Goal: Information Seeking & Learning: Learn about a topic

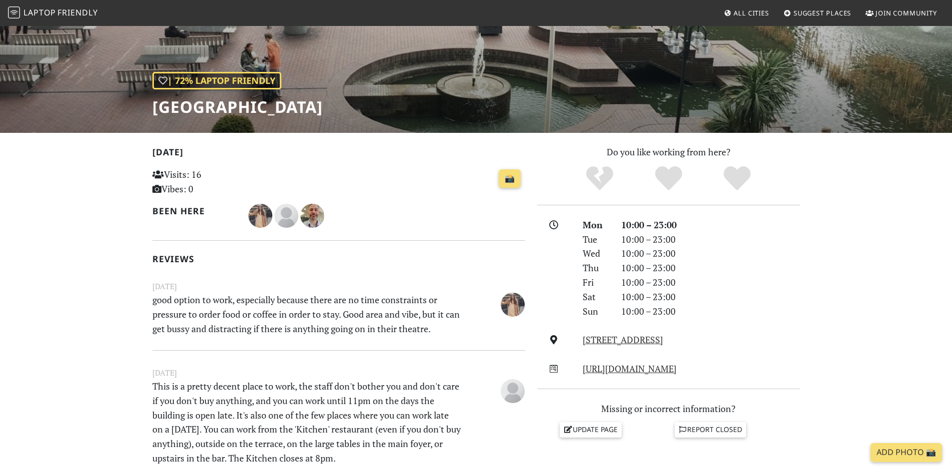
scroll to position [100, 0]
drag, startPoint x: 209, startPoint y: 309, endPoint x: 343, endPoint y: 310, distance: 133.4
click at [314, 312] on p "good option to work, especially because there are no time constraints or pressu…" at bounding box center [306, 314] width 321 height 43
click at [343, 310] on p "good option to work, especially because there are no time constraints or pressu…" at bounding box center [306, 314] width 321 height 43
drag, startPoint x: 330, startPoint y: 297, endPoint x: 289, endPoint y: 309, distance: 43.3
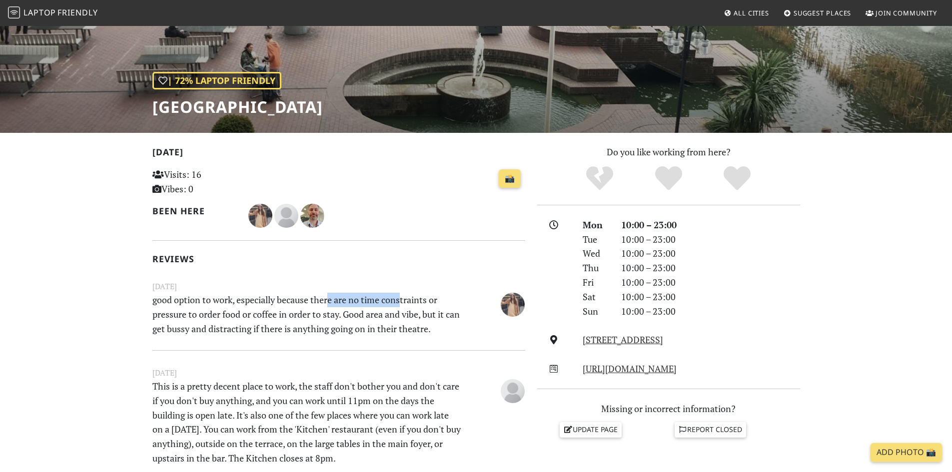
click at [240, 295] on p "good option to work, especially because there are no time constraints or pressu…" at bounding box center [306, 314] width 321 height 43
click at [289, 309] on p "good option to work, especially because there are no time constraints or pressu…" at bounding box center [306, 314] width 321 height 43
drag, startPoint x: 204, startPoint y: 314, endPoint x: 350, endPoint y: 317, distance: 145.9
click at [350, 317] on p "good option to work, especially because there are no time constraints or pressu…" at bounding box center [306, 314] width 321 height 43
drag, startPoint x: 352, startPoint y: 317, endPoint x: 380, endPoint y: 317, distance: 28.5
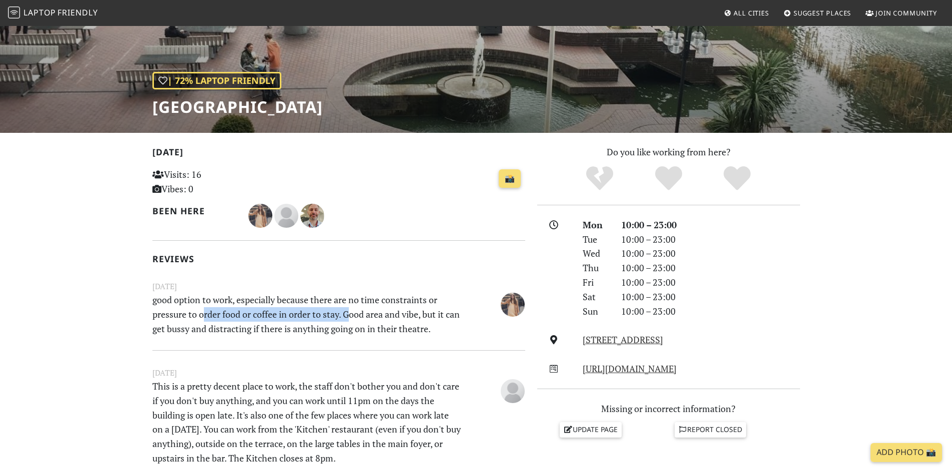
click at [352, 317] on p "good option to work, especially because there are no time constraints or pressu…" at bounding box center [306, 314] width 321 height 43
drag, startPoint x: 374, startPoint y: 316, endPoint x: 283, endPoint y: 312, distance: 91.0
click at [283, 312] on p "good option to work, especially because there are no time constraints or pressu…" at bounding box center [306, 314] width 321 height 43
click at [321, 314] on p "good option to work, especially because there are no time constraints or pressu…" at bounding box center [306, 314] width 321 height 43
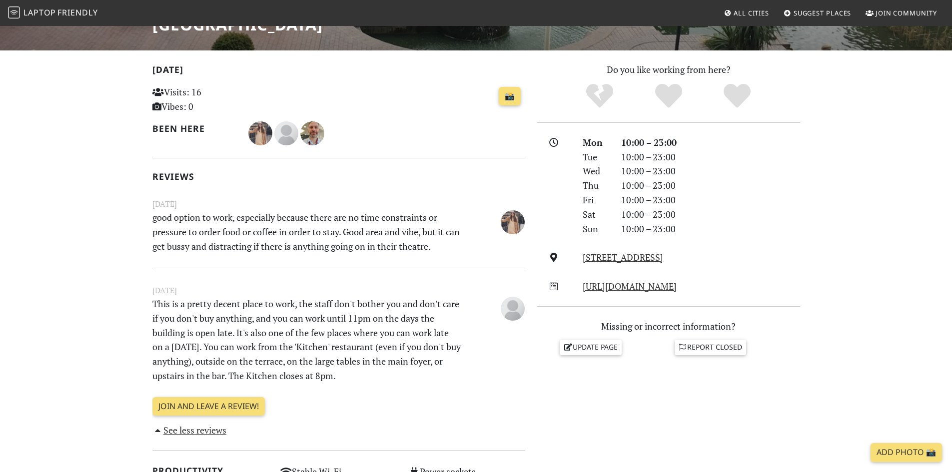
scroll to position [200, 0]
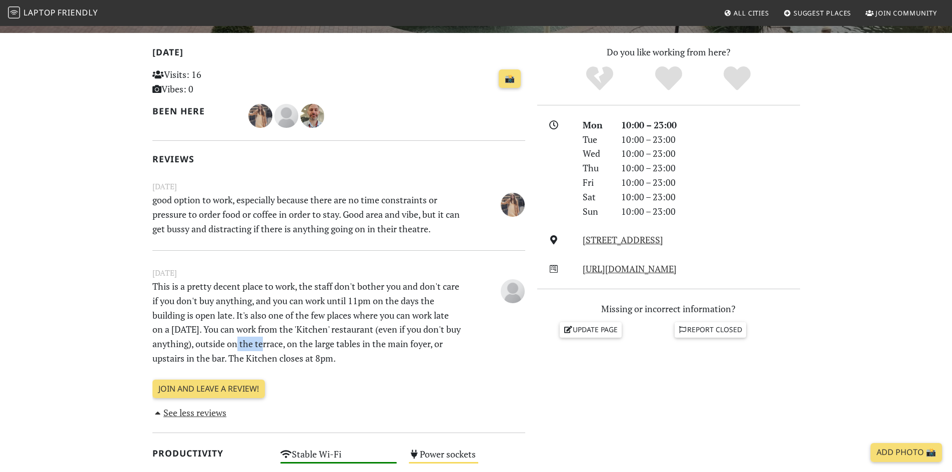
drag, startPoint x: 271, startPoint y: 346, endPoint x: 326, endPoint y: 348, distance: 55.0
click at [322, 348] on p "This is a pretty decent place to work, the staff don't bother you and don't car…" at bounding box center [306, 322] width 321 height 86
click at [328, 348] on p "This is a pretty decent place to work, the staff don't bother you and don't car…" at bounding box center [306, 322] width 321 height 86
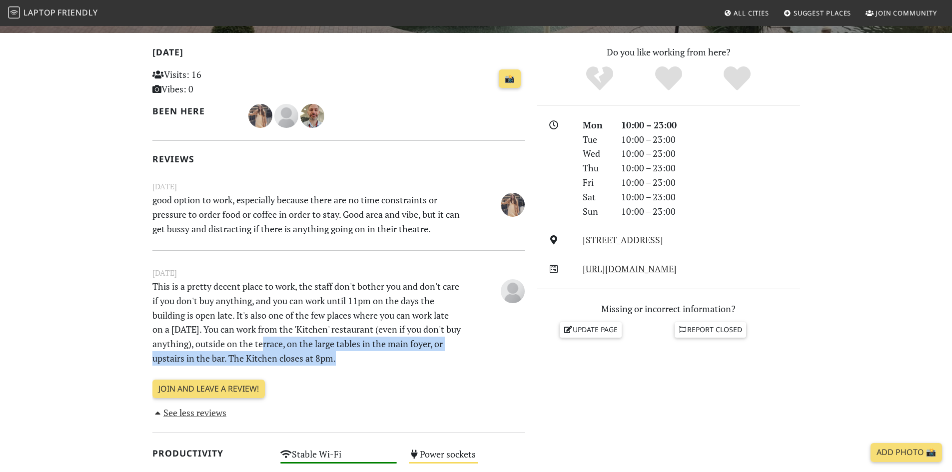
drag, startPoint x: 345, startPoint y: 367, endPoint x: 243, endPoint y: 337, distance: 106.7
click at [243, 337] on div "June 04, 2023 This is a pretty decent place to work, the staff don't bother you…" at bounding box center [338, 317] width 385 height 100
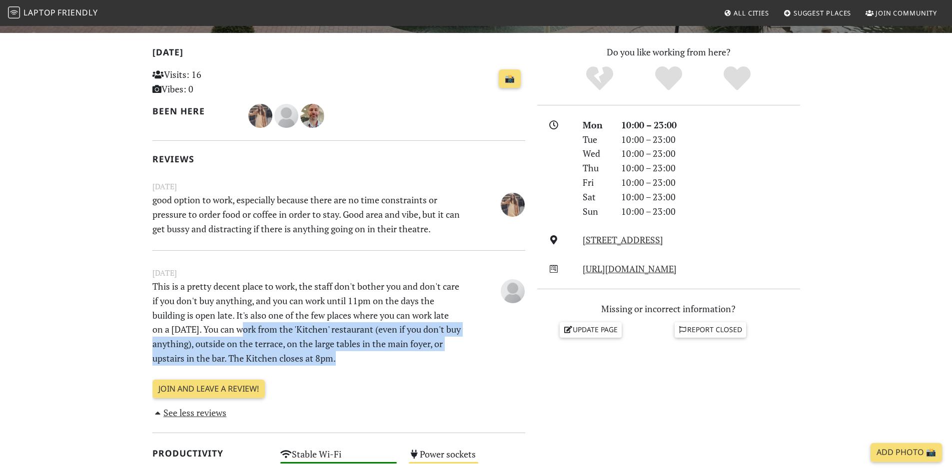
click at [308, 350] on p "This is a pretty decent place to work, the staff don't bother you and don't car…" at bounding box center [306, 322] width 321 height 86
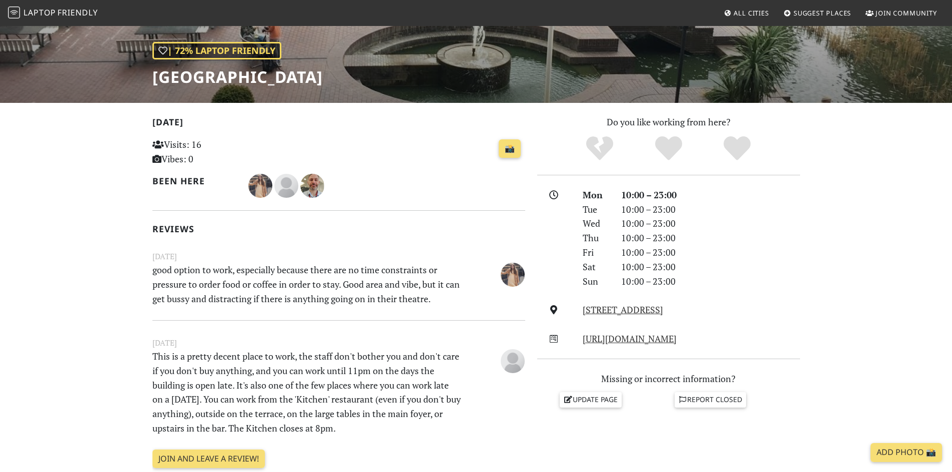
scroll to position [0, 0]
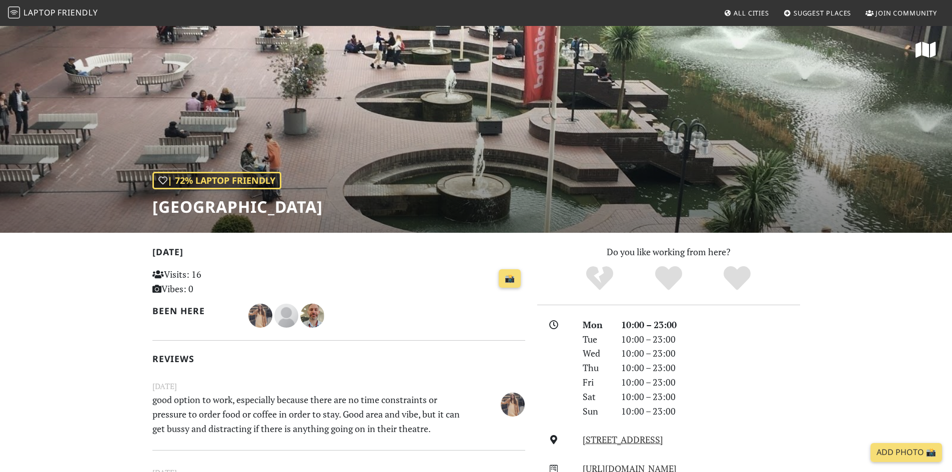
click at [66, 9] on span "Friendly" at bounding box center [77, 12] width 40 height 11
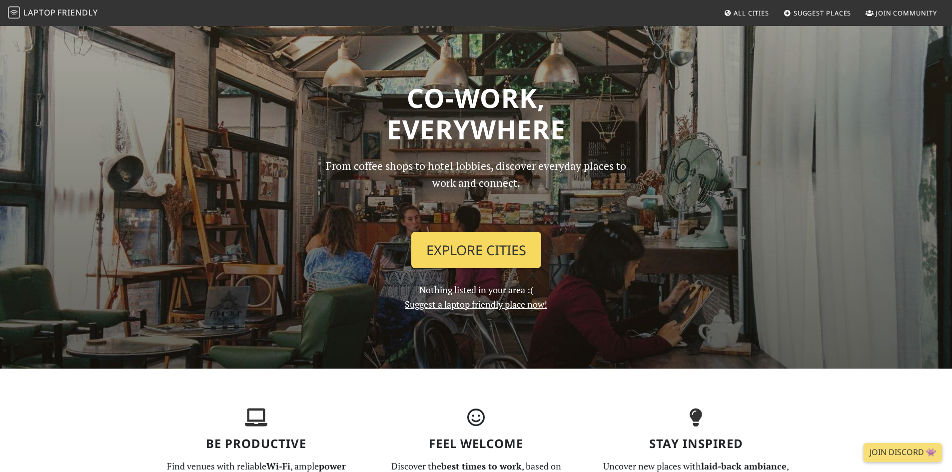
click at [478, 252] on link "Explore Cities" at bounding box center [476, 250] width 130 height 37
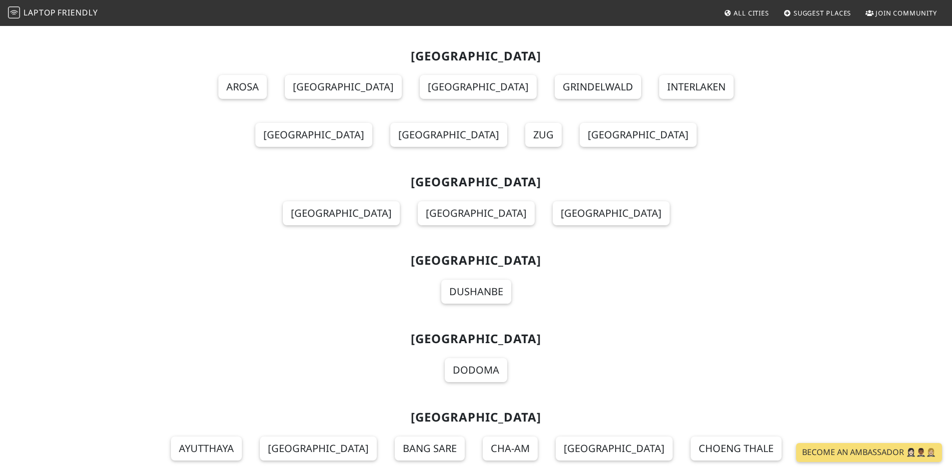
scroll to position [10741, 0]
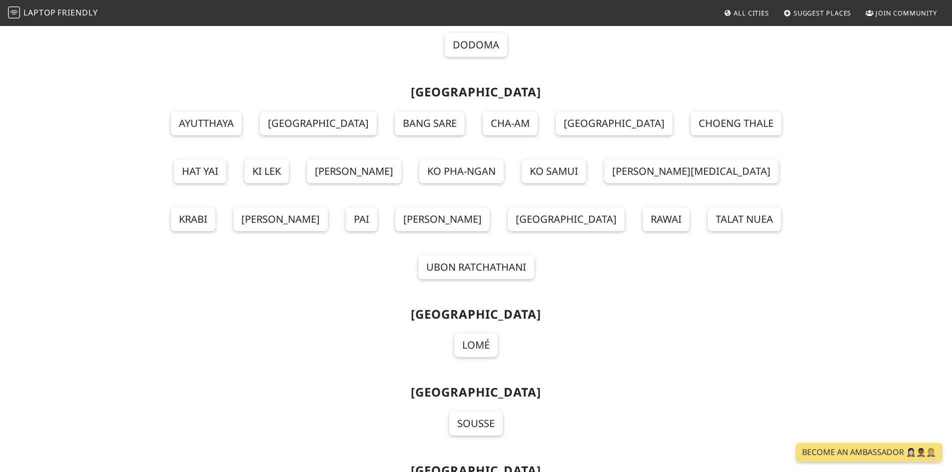
scroll to position [10841, 0]
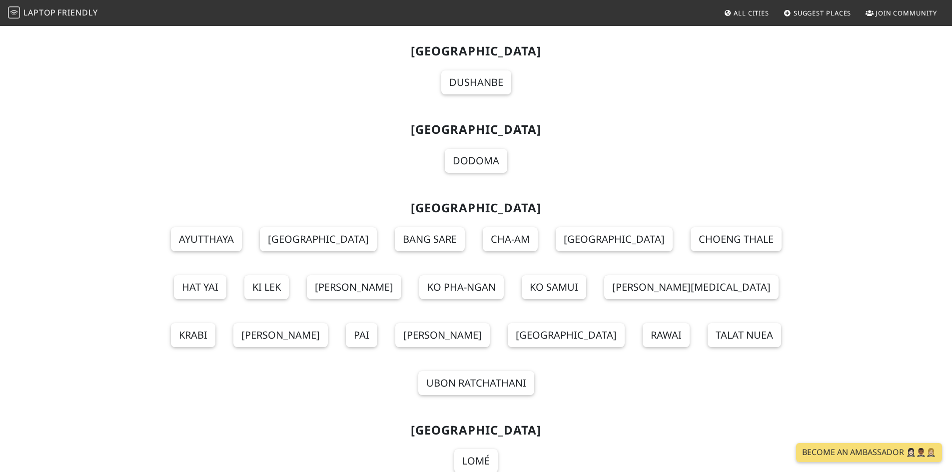
scroll to position [10741, 0]
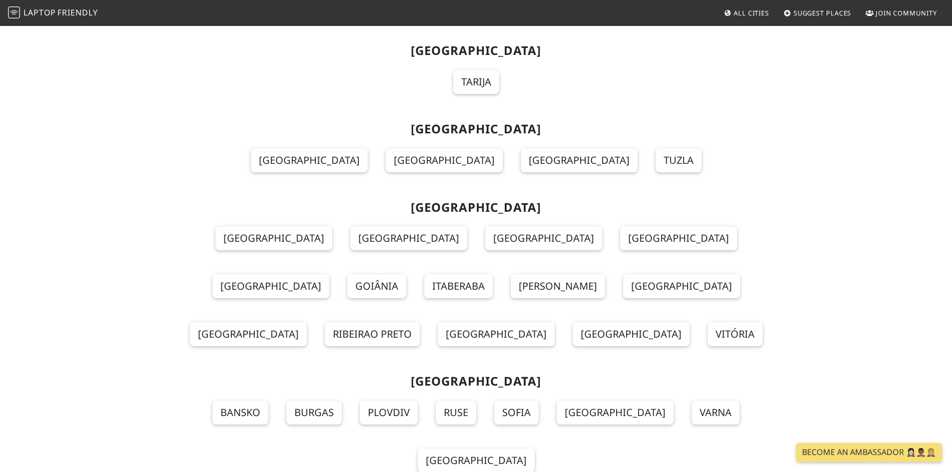
scroll to position [0, 0]
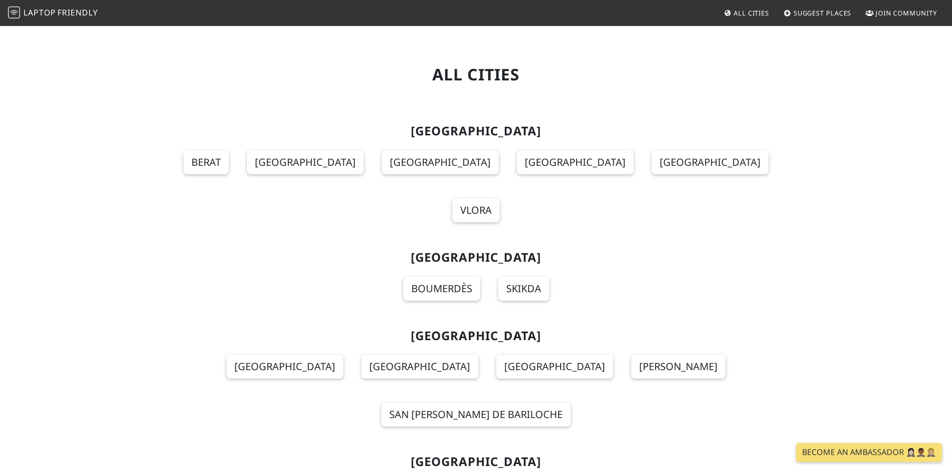
click at [67, 11] on span "Friendly" at bounding box center [77, 12] width 40 height 11
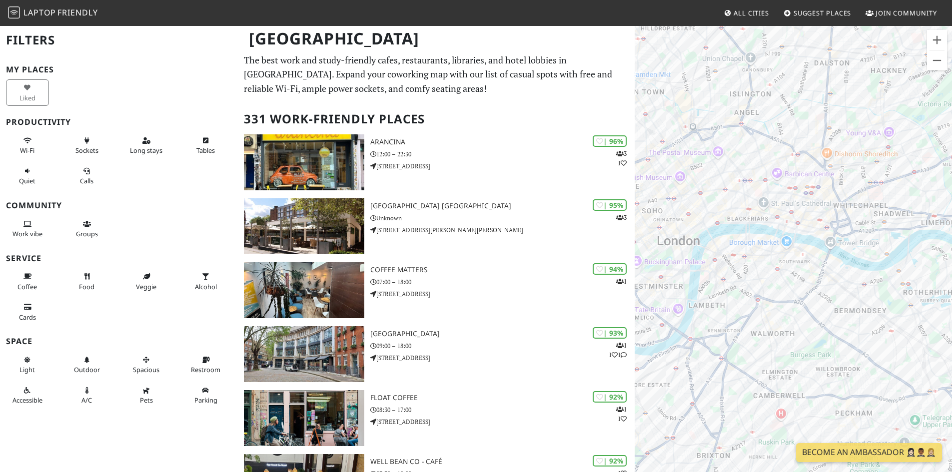
drag, startPoint x: 861, startPoint y: 277, endPoint x: 828, endPoint y: 276, distance: 32.5
click at [856, 297] on div "To navigate, press the arrow keys." at bounding box center [792, 261] width 317 height 472
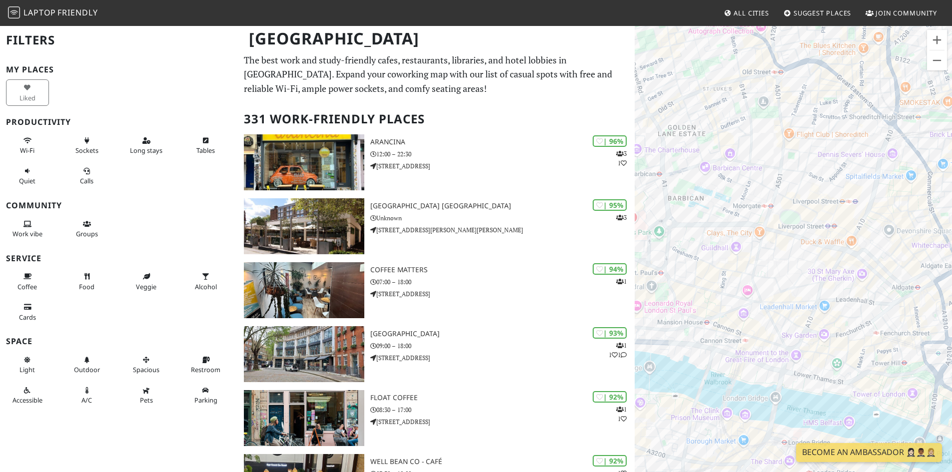
drag, startPoint x: 838, startPoint y: 235, endPoint x: 846, endPoint y: 246, distance: 13.5
click at [846, 246] on div "To navigate, press the arrow keys." at bounding box center [792, 261] width 317 height 472
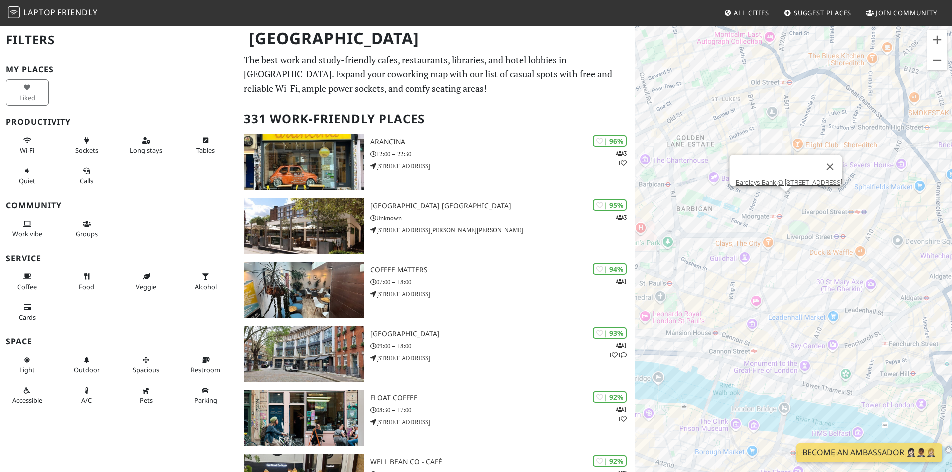
click at [780, 196] on div "To navigate, press the arrow keys. Barclays Bank @ 120 Moorgate" at bounding box center [792, 261] width 317 height 472
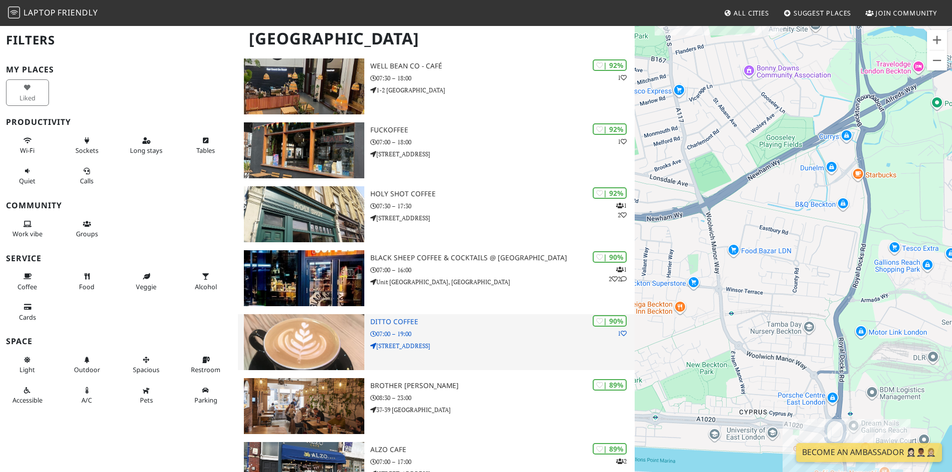
scroll to position [400, 0]
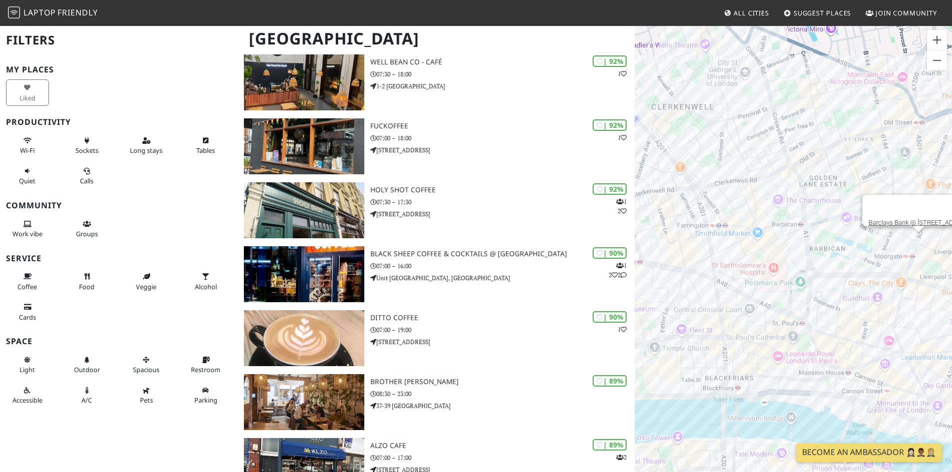
drag, startPoint x: 838, startPoint y: 238, endPoint x: 766, endPoint y: 238, distance: 71.9
click at [764, 238] on div "To navigate, press the arrow keys. Barclays Bank @ 120 Moorgate" at bounding box center [792, 261] width 317 height 472
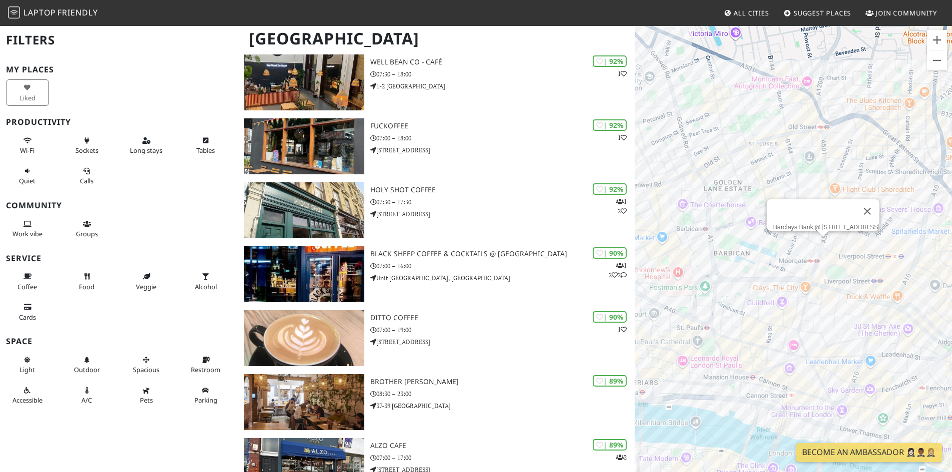
drag, startPoint x: 833, startPoint y: 248, endPoint x: 761, endPoint y: 248, distance: 72.4
click at [761, 248] on div "To navigate, press the arrow keys. Barclays Bank @ 120 Moorgate" at bounding box center [792, 261] width 317 height 472
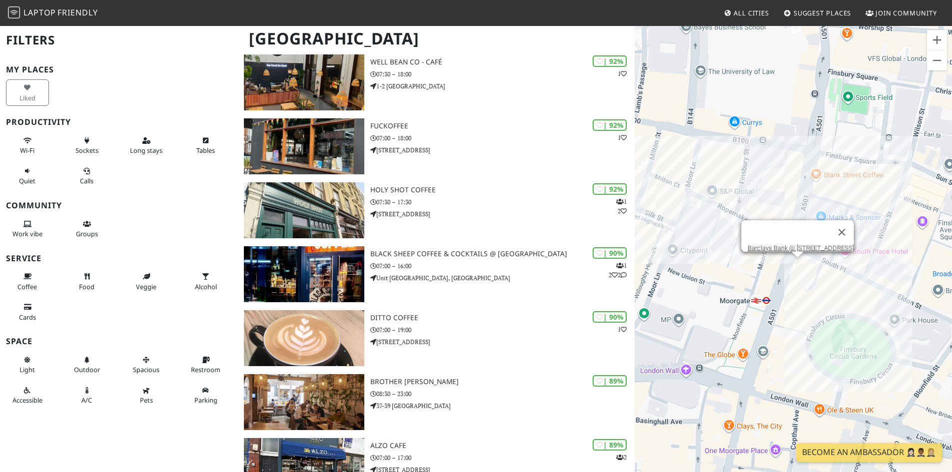
click at [799, 266] on div "To navigate, press the arrow keys. Barclays Bank @ 120 Moorgate Barclays Bank @…" at bounding box center [792, 261] width 317 height 472
click at [785, 244] on link "Barclays Bank @ 120 Moorgate" at bounding box center [800, 247] width 106 height 7
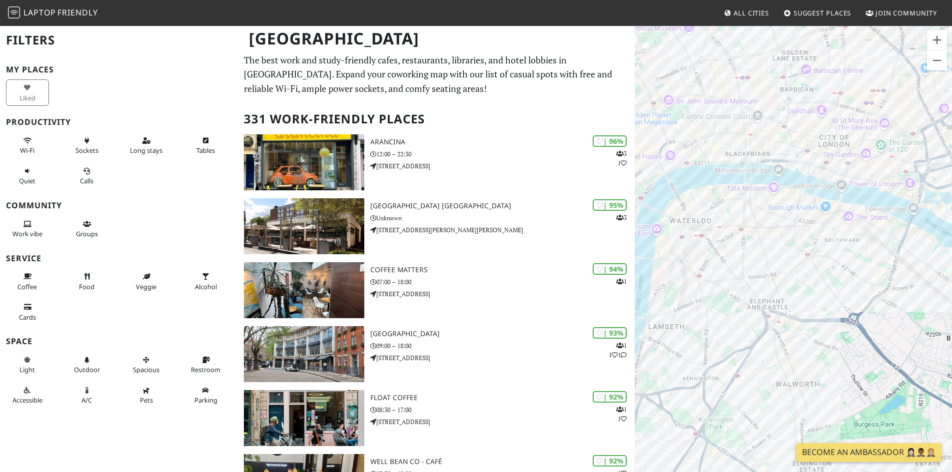
drag, startPoint x: 835, startPoint y: 240, endPoint x: 835, endPoint y: 250, distance: 9.5
click at [835, 250] on div "To navigate, press the arrow keys." at bounding box center [792, 261] width 317 height 472
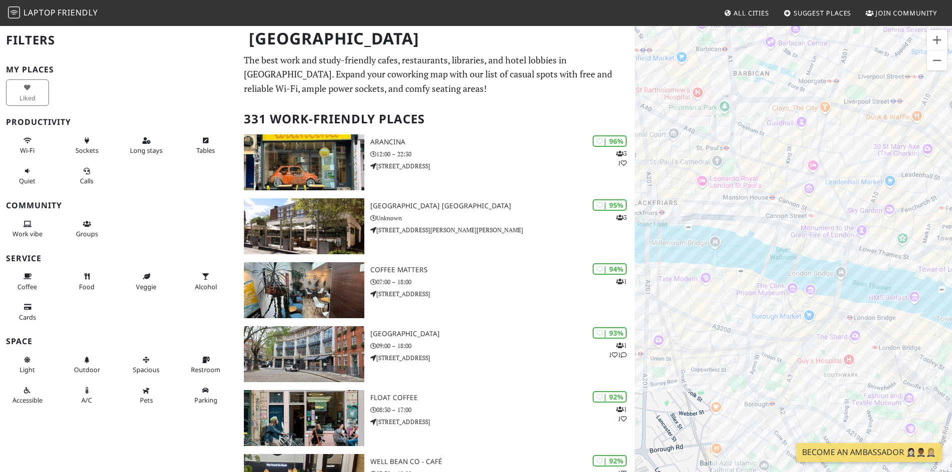
drag, startPoint x: 826, startPoint y: 216, endPoint x: 815, endPoint y: 303, distance: 88.1
click at [813, 323] on div "To navigate, press the arrow keys." at bounding box center [792, 261] width 317 height 472
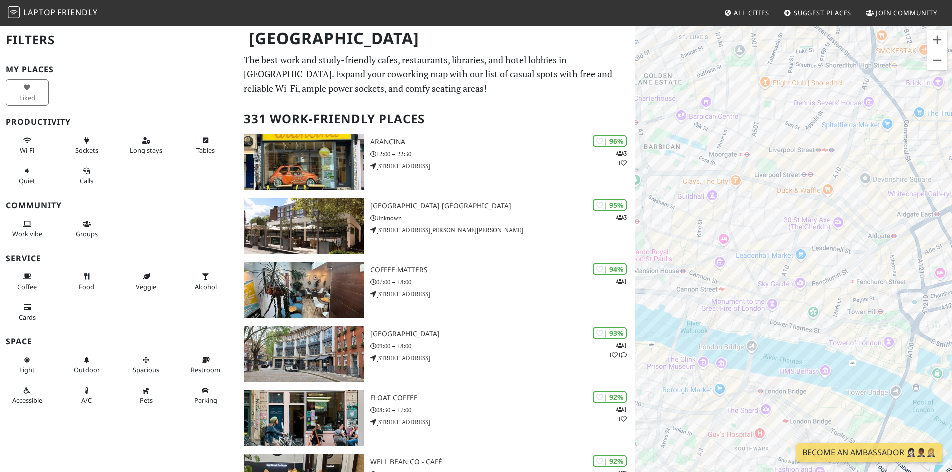
drag, startPoint x: 818, startPoint y: 260, endPoint x: 746, endPoint y: 262, distance: 71.5
click at [746, 262] on div "To navigate, press the arrow keys." at bounding box center [792, 261] width 317 height 472
drag, startPoint x: 802, startPoint y: 280, endPoint x: 772, endPoint y: 262, distance: 35.4
click at [745, 252] on div "To navigate, press the arrow keys." at bounding box center [792, 261] width 317 height 472
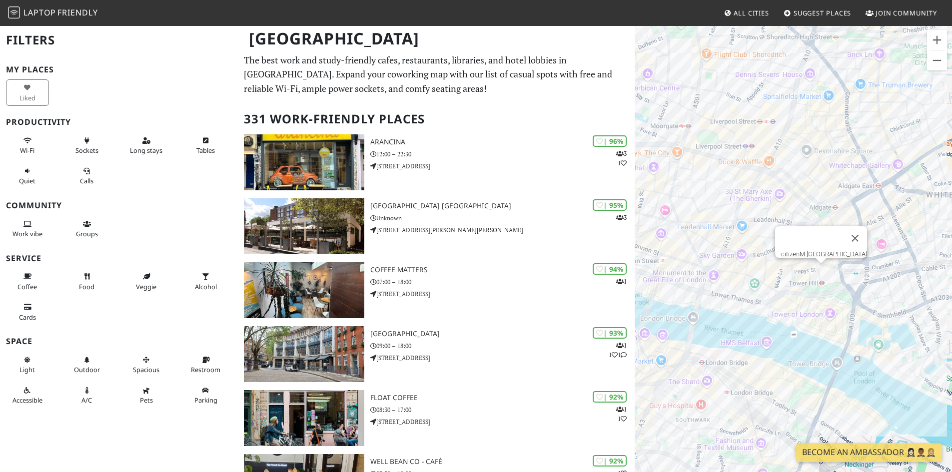
click at [822, 273] on div "To navigate, press the arrow keys. [GEOGRAPHIC_DATA]" at bounding box center [792, 261] width 317 height 472
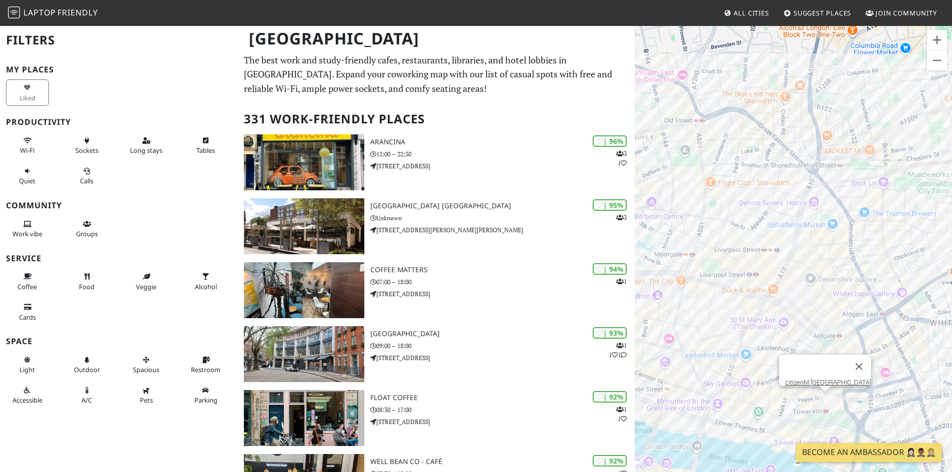
drag, startPoint x: 818, startPoint y: 307, endPoint x: 821, endPoint y: 313, distance: 6.7
click at [821, 313] on div "To navigate, press the arrow keys. [GEOGRAPHIC_DATA]" at bounding box center [792, 261] width 317 height 472
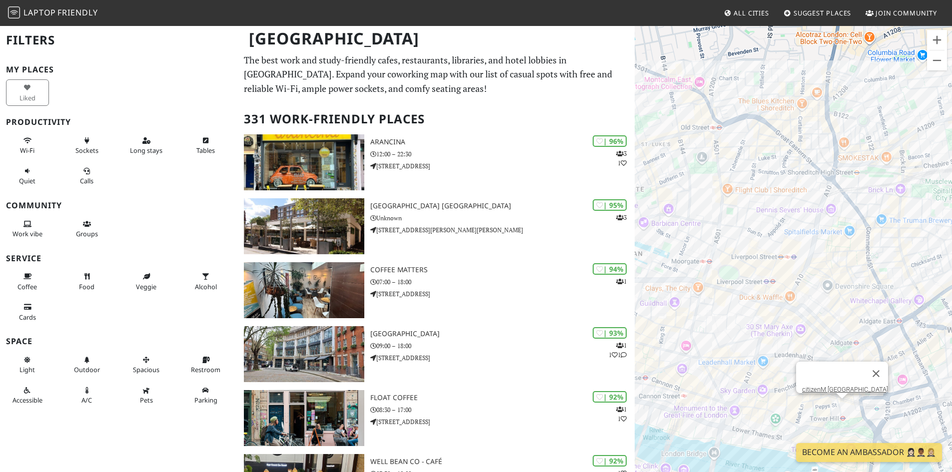
drag, startPoint x: 844, startPoint y: 280, endPoint x: 861, endPoint y: 284, distance: 17.0
click at [860, 283] on div "To navigate, press the arrow keys. [GEOGRAPHIC_DATA]" at bounding box center [792, 261] width 317 height 472
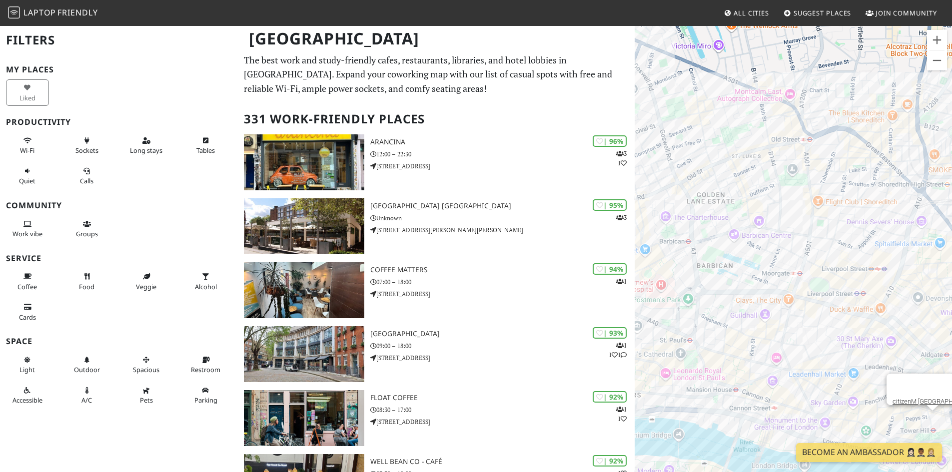
drag, startPoint x: 762, startPoint y: 283, endPoint x: 828, endPoint y: 289, distance: 66.2
click at [828, 289] on div "To navigate, press the arrow keys. [GEOGRAPHIC_DATA]" at bounding box center [792, 261] width 317 height 472
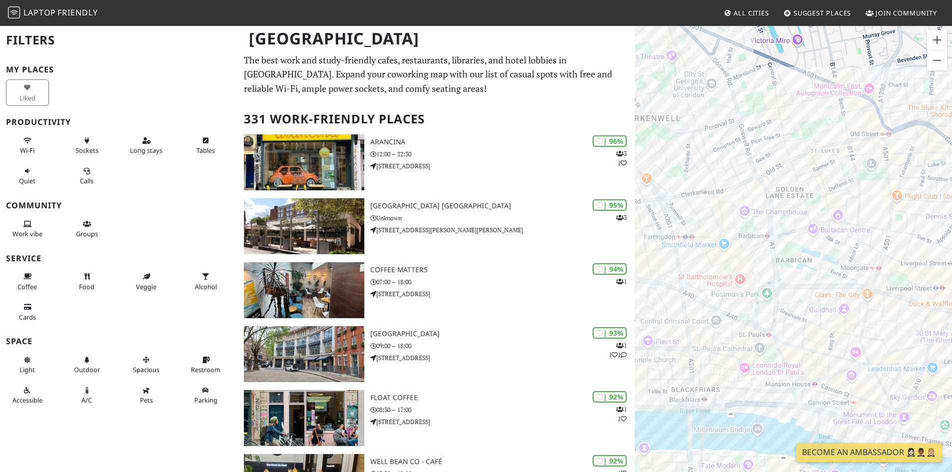
click at [803, 292] on div "To navigate, press the arrow keys. [GEOGRAPHIC_DATA]" at bounding box center [792, 261] width 317 height 472
click at [793, 345] on div "To navigate, press the arrow keys. citizenM [GEOGRAPHIC_DATA] One New Change" at bounding box center [792, 261] width 317 height 472
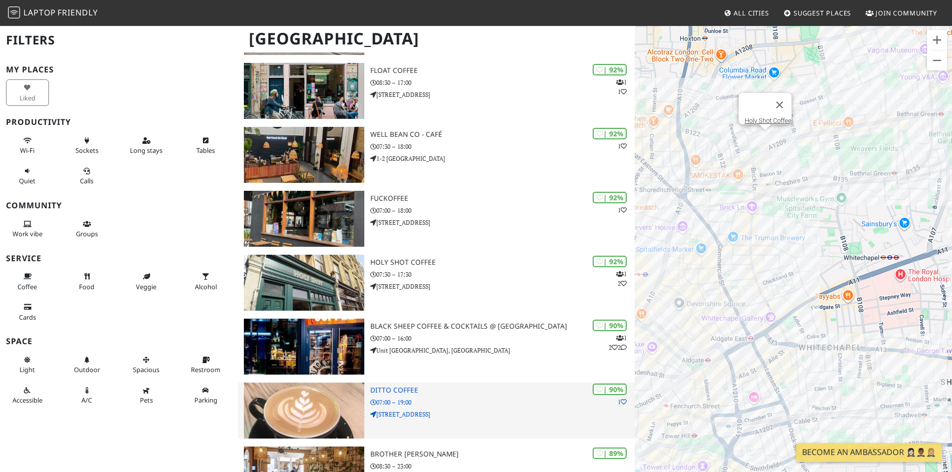
scroll to position [400, 0]
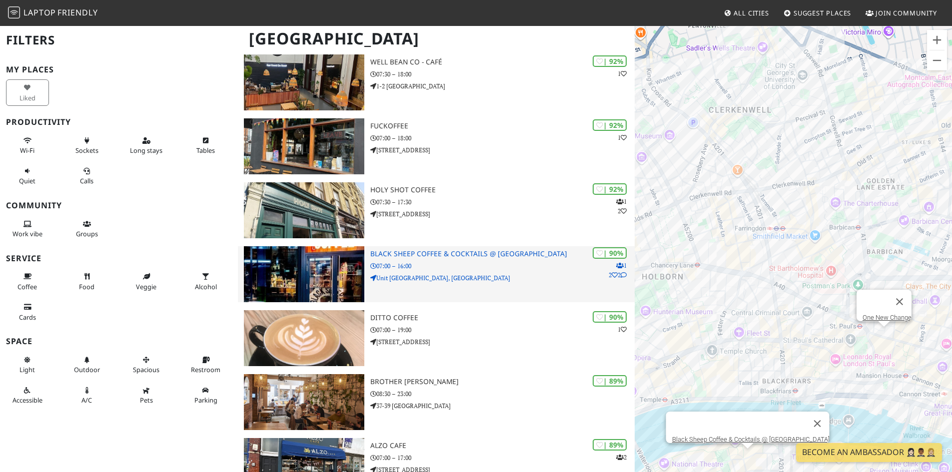
click at [426, 253] on h3 "Black Sheep Coffee & Cocktails @ [GEOGRAPHIC_DATA]" at bounding box center [502, 254] width 264 height 8
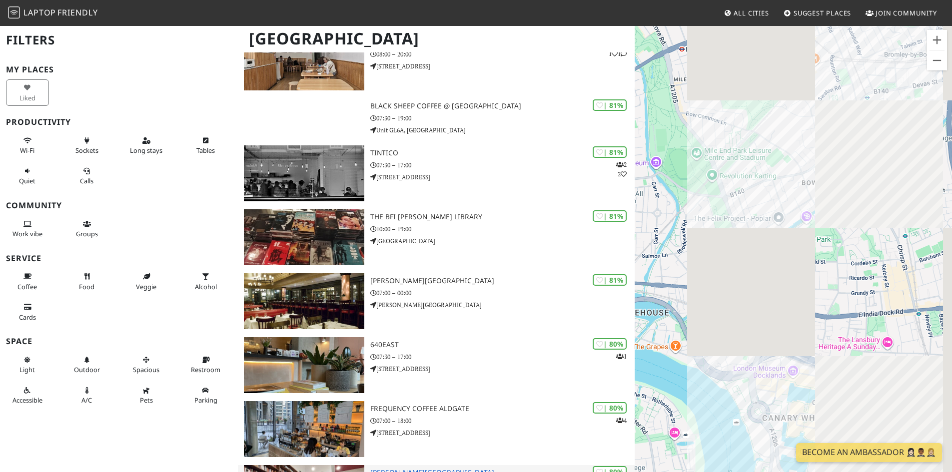
scroll to position [3447, 0]
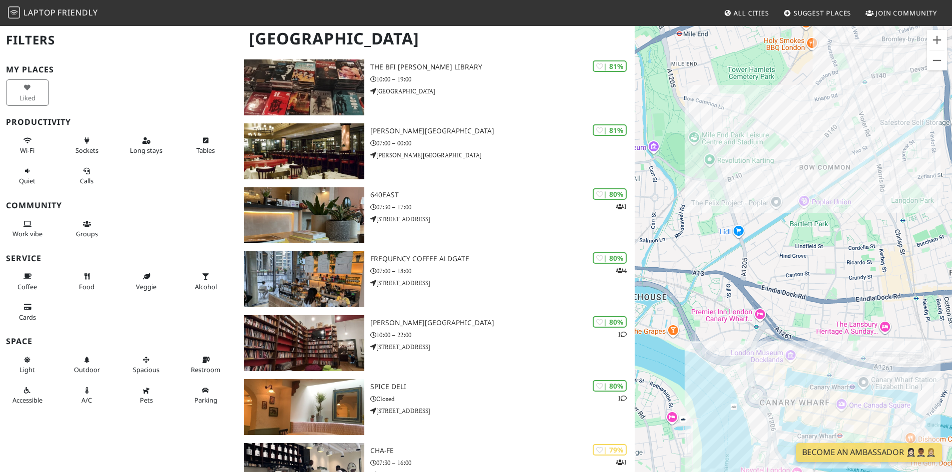
drag, startPoint x: 857, startPoint y: 218, endPoint x: 795, endPoint y: 341, distance: 137.6
click at [795, 341] on div "To navigate, press the arrow keys. One New Change" at bounding box center [792, 261] width 317 height 472
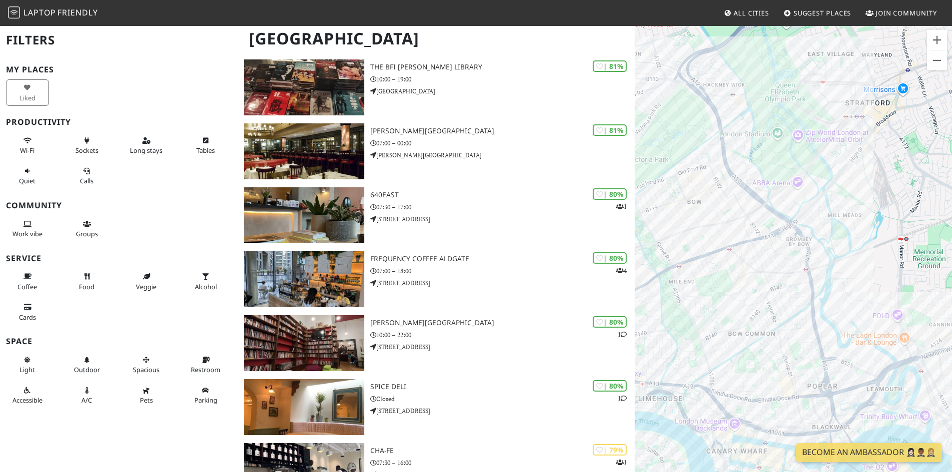
drag, startPoint x: 805, startPoint y: 252, endPoint x: 808, endPoint y: 324, distance: 72.5
click at [808, 324] on div "To navigate, press the arrow keys. One New Change" at bounding box center [792, 261] width 317 height 472
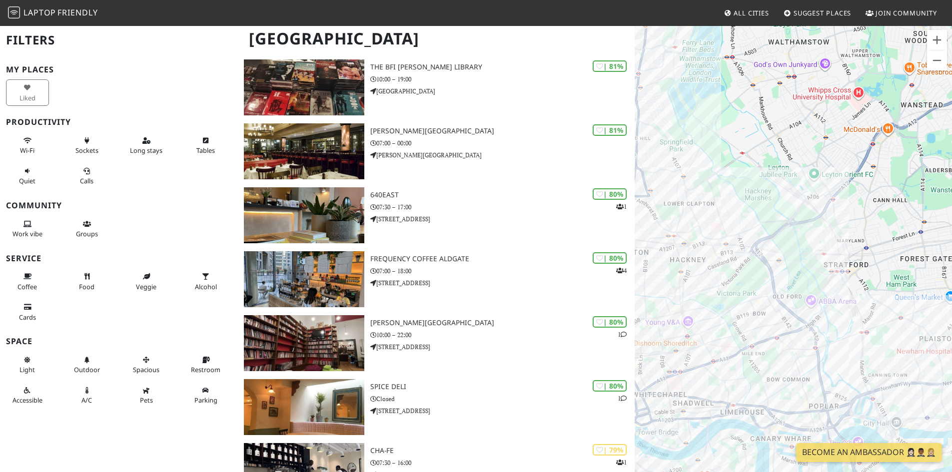
drag, startPoint x: 773, startPoint y: 335, endPoint x: 787, endPoint y: 288, distance: 49.1
click at [786, 289] on div "To navigate, press the arrow keys. One New Change" at bounding box center [792, 261] width 317 height 472
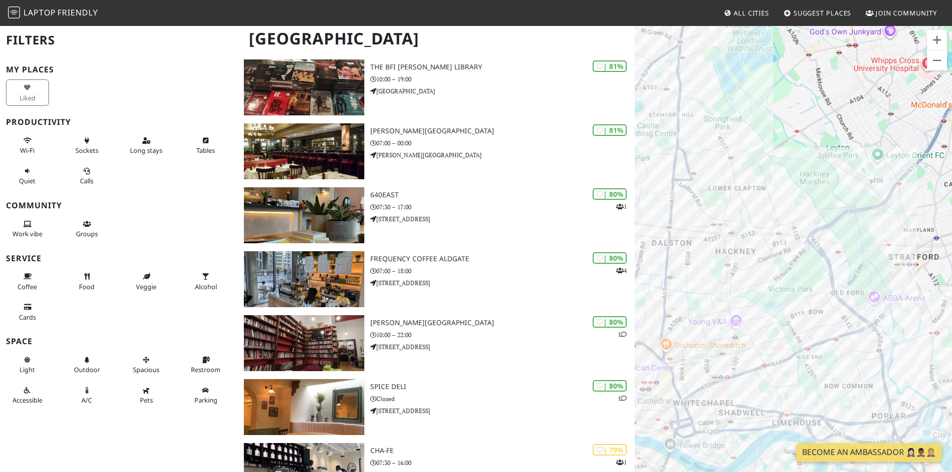
drag, startPoint x: 865, startPoint y: 294, endPoint x: 753, endPoint y: 318, distance: 114.4
click at [753, 318] on div "To navigate, press the arrow keys. One New Change" at bounding box center [792, 261] width 317 height 472
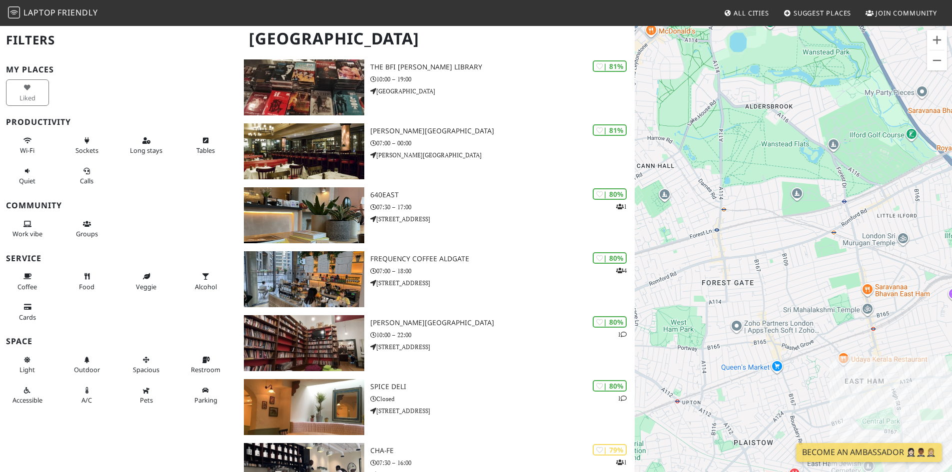
drag, startPoint x: 764, startPoint y: 326, endPoint x: 801, endPoint y: 325, distance: 37.0
click at [799, 326] on div "To navigate, press the arrow keys. One New Change" at bounding box center [792, 261] width 317 height 472
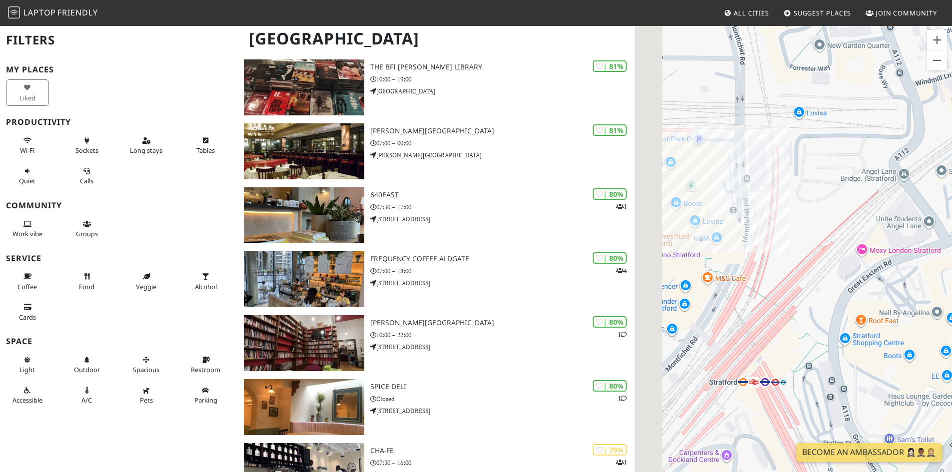
drag, startPoint x: 747, startPoint y: 314, endPoint x: 817, endPoint y: 396, distance: 107.7
click at [817, 396] on div "To navigate, press the arrow keys. One New Change" at bounding box center [792, 261] width 317 height 472
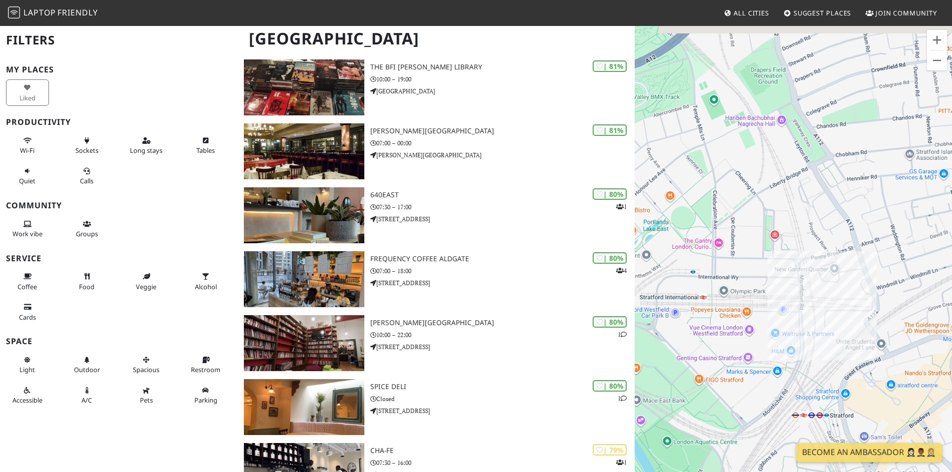
drag, startPoint x: 777, startPoint y: 346, endPoint x: 814, endPoint y: 242, distance: 110.8
click at [811, 274] on div "To navigate, press the arrow keys. One New Change" at bounding box center [792, 261] width 317 height 472
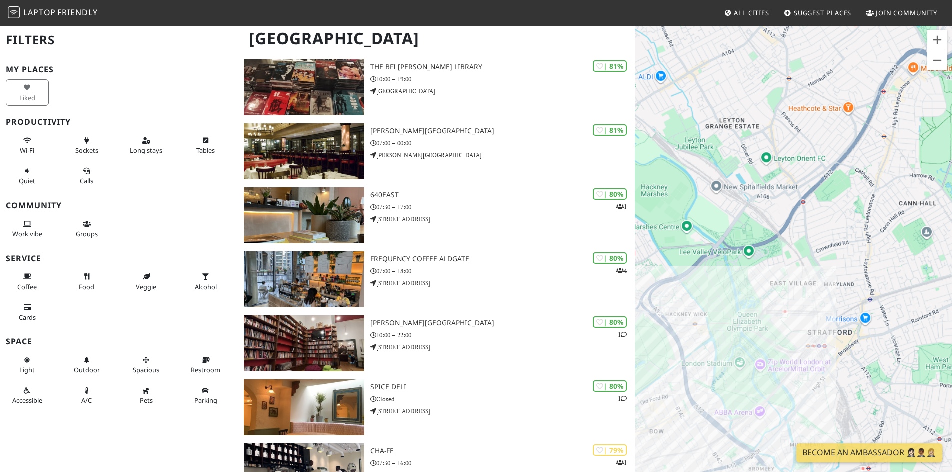
drag, startPoint x: 781, startPoint y: 394, endPoint x: 772, endPoint y: 313, distance: 81.4
click at [775, 317] on div "To navigate, press the arrow keys. One New Change" at bounding box center [792, 261] width 317 height 472
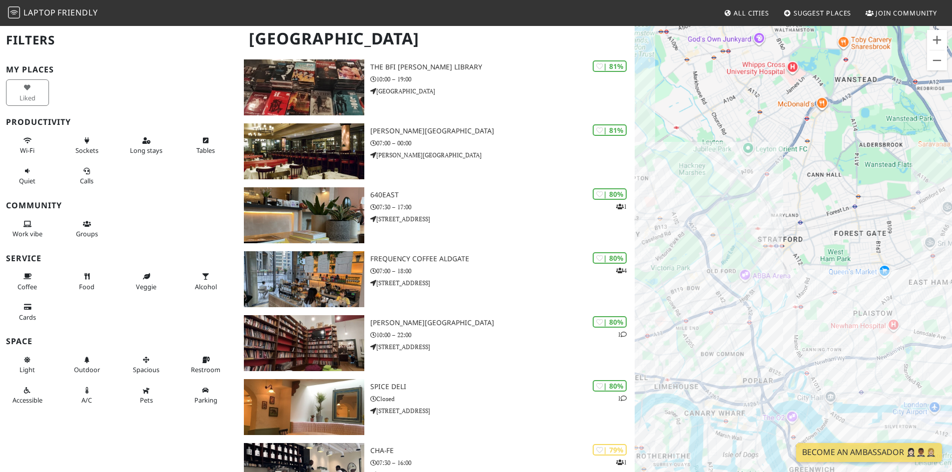
drag, startPoint x: 849, startPoint y: 356, endPoint x: 792, endPoint y: 322, distance: 66.3
click at [786, 312] on div "To navigate, press the arrow keys. One New Change" at bounding box center [792, 261] width 317 height 472
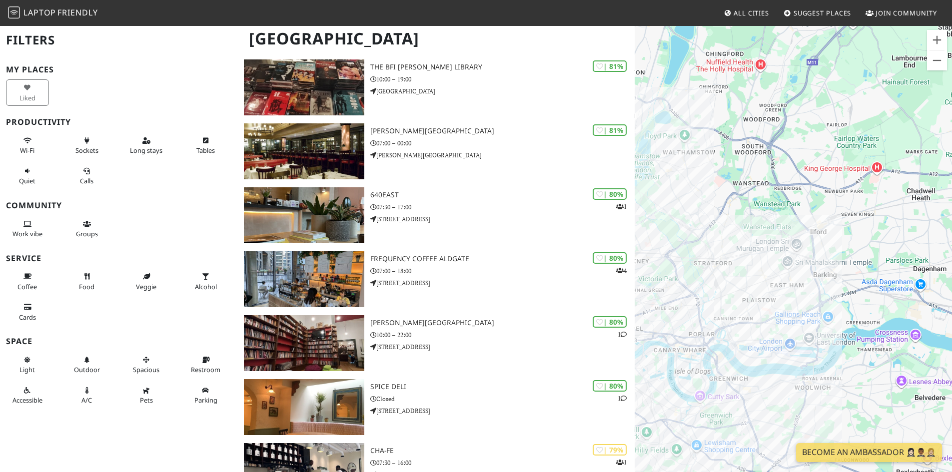
drag, startPoint x: 840, startPoint y: 365, endPoint x: 812, endPoint y: 379, distance: 31.5
click at [812, 379] on div "To navigate, press the arrow keys. One New Change" at bounding box center [792, 261] width 317 height 472
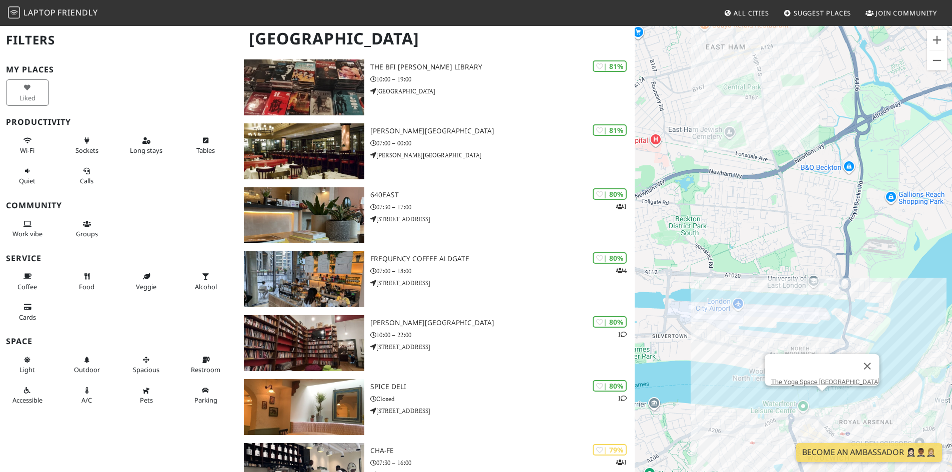
click at [822, 397] on div "To navigate, press the arrow keys. One New Change The Yoga Space London" at bounding box center [792, 261] width 317 height 472
click at [819, 378] on link "The Yoga Space [GEOGRAPHIC_DATA]" at bounding box center [824, 381] width 108 height 7
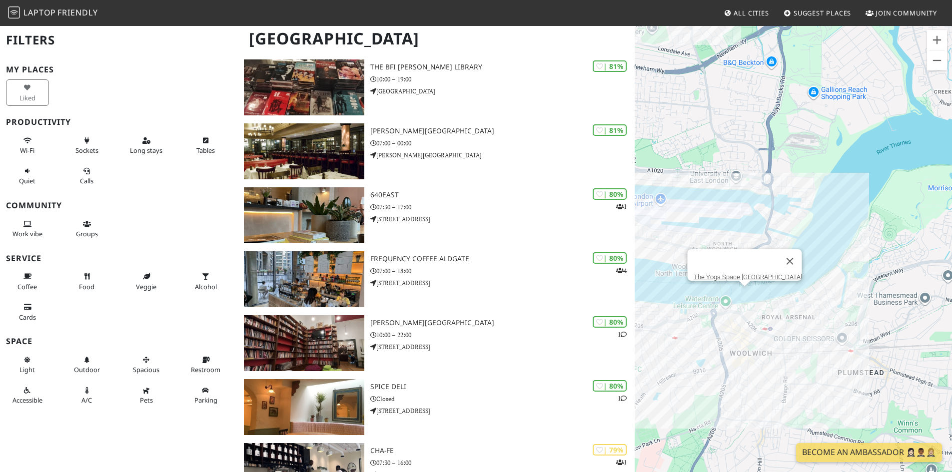
drag, startPoint x: 753, startPoint y: 409, endPoint x: 730, endPoint y: 327, distance: 84.7
click at [673, 302] on div "To navigate, press the arrow keys. The Yoga Space London" at bounding box center [792, 261] width 317 height 472
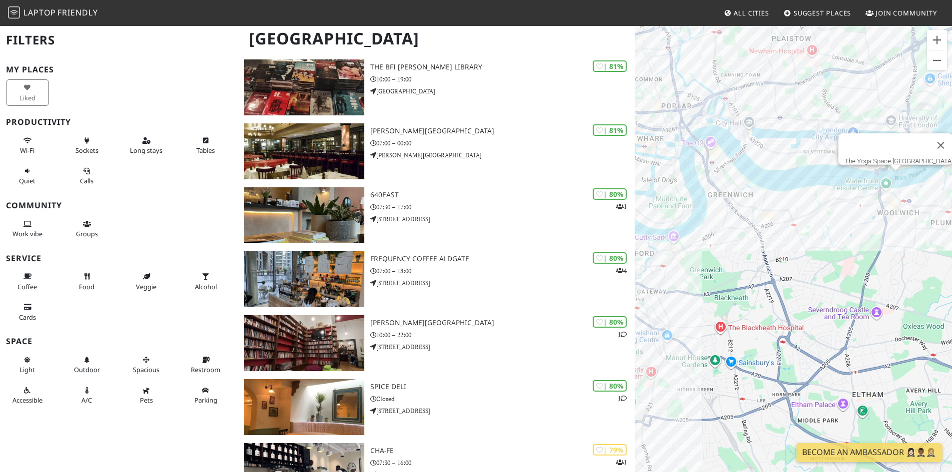
drag, startPoint x: 774, startPoint y: 355, endPoint x: 733, endPoint y: 292, distance: 75.8
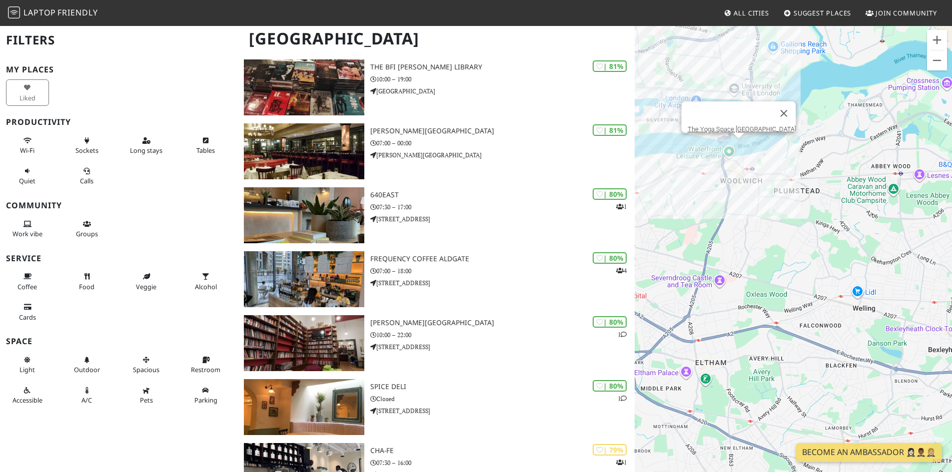
drag, startPoint x: 808, startPoint y: 286, endPoint x: 694, endPoint y: 292, distance: 114.1
click at [689, 303] on div "To navigate, press the arrow keys. The Yoga Space London" at bounding box center [792, 261] width 317 height 472
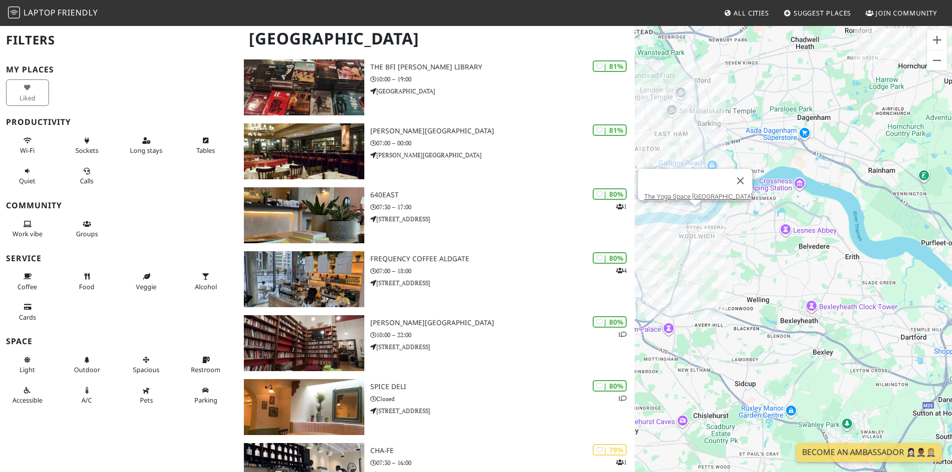
drag, startPoint x: 772, startPoint y: 259, endPoint x: 778, endPoint y: 279, distance: 20.7
click at [778, 279] on div "To navigate, press the arrow keys. The Yoga Space London" at bounding box center [792, 261] width 317 height 472
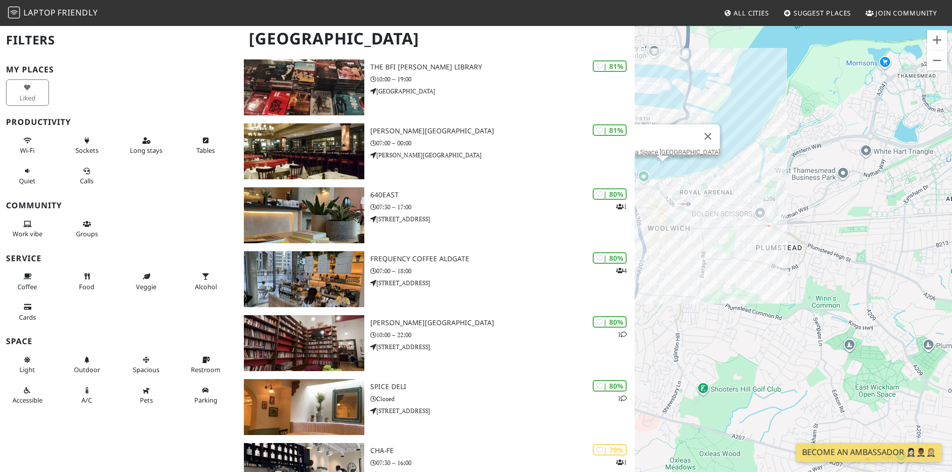
drag, startPoint x: 773, startPoint y: 243, endPoint x: 830, endPoint y: 352, distance: 122.5
click at [834, 352] on div "To navigate, press the arrow keys. The Yoga Space London" at bounding box center [792, 261] width 317 height 472
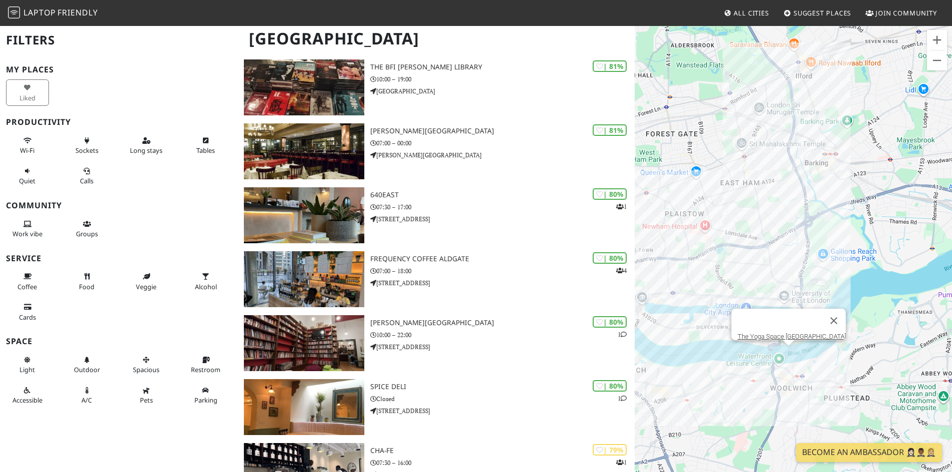
drag, startPoint x: 716, startPoint y: 260, endPoint x: 808, endPoint y: 296, distance: 98.2
click at [817, 298] on div "To navigate, press the arrow keys. The Yoga Space London" at bounding box center [792, 261] width 317 height 472
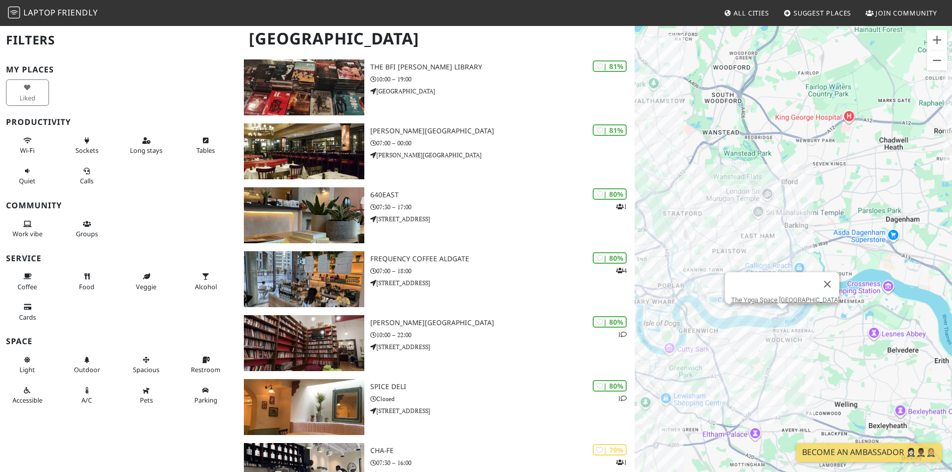
drag, startPoint x: 664, startPoint y: 232, endPoint x: 771, endPoint y: 272, distance: 114.0
click at [766, 268] on div "To navigate, press the arrow keys. The Yoga Space London" at bounding box center [792, 261] width 317 height 472
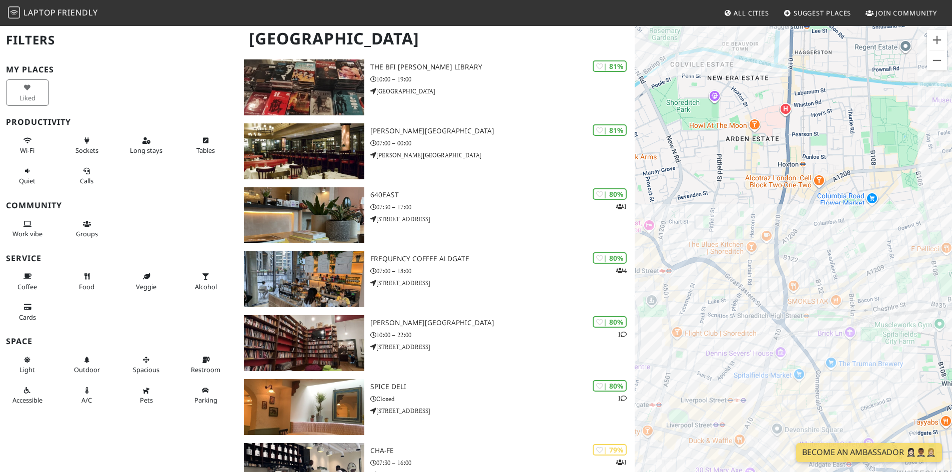
drag, startPoint x: 729, startPoint y: 357, endPoint x: 738, endPoint y: 334, distance: 24.2
click at [740, 340] on div "To navigate, press the arrow keys. The Yoga Space London" at bounding box center [792, 261] width 317 height 472
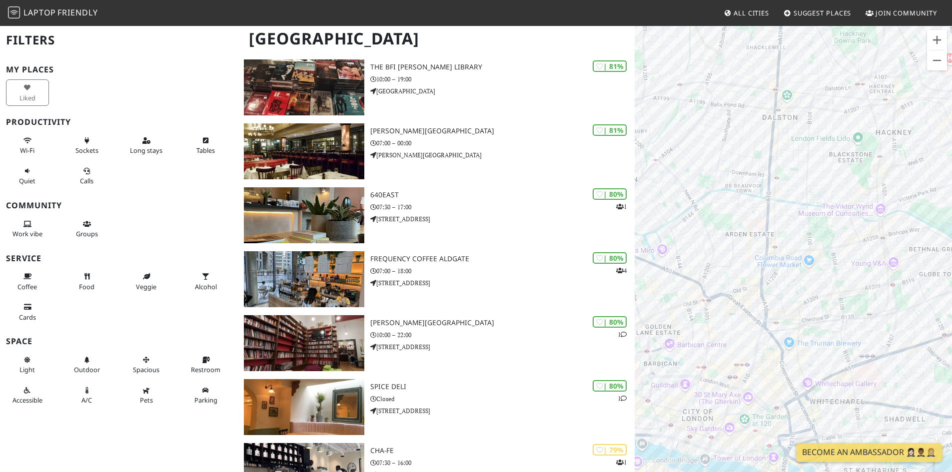
drag, startPoint x: 727, startPoint y: 335, endPoint x: 742, endPoint y: 307, distance: 31.7
click at [743, 308] on div "To navigate, press the arrow keys. The Yoga Space London" at bounding box center [792, 261] width 317 height 472
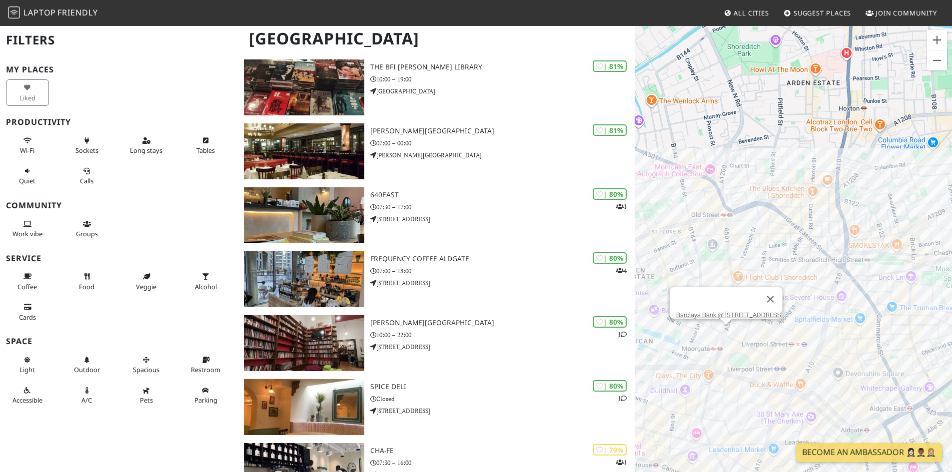
scroll to position [3297, 0]
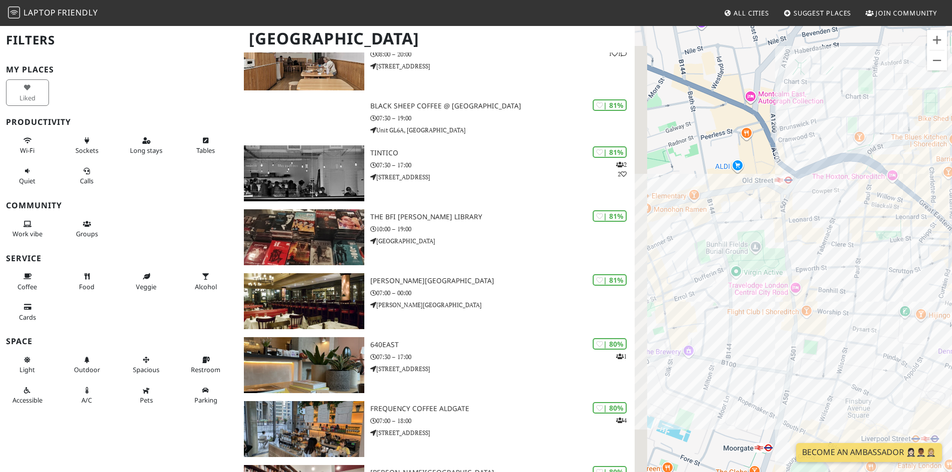
drag, startPoint x: 779, startPoint y: 312, endPoint x: 854, endPoint y: 324, distance: 76.3
click at [848, 324] on div "To navigate, press the arrow keys. The Yoga Space London" at bounding box center [792, 261] width 317 height 472
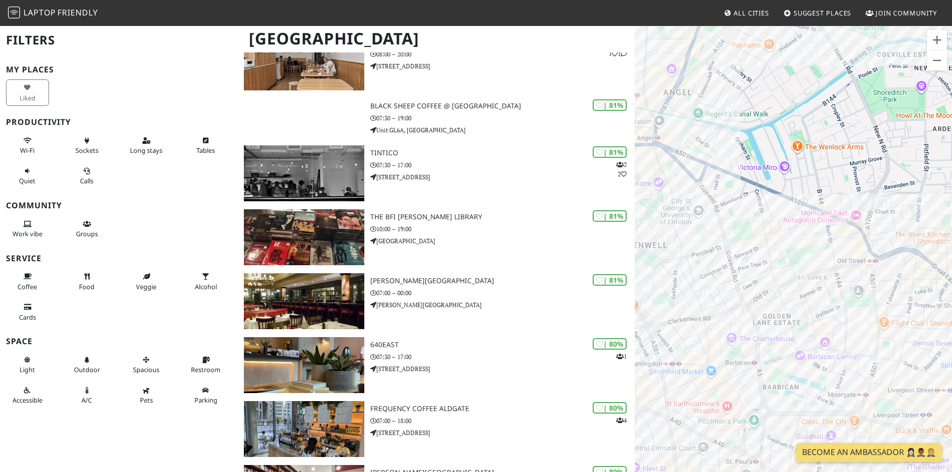
drag, startPoint x: 780, startPoint y: 344, endPoint x: 803, endPoint y: 307, distance: 43.5
click at [803, 308] on div "To navigate, press the arrow keys. The Yoga Space London" at bounding box center [792, 261] width 317 height 472
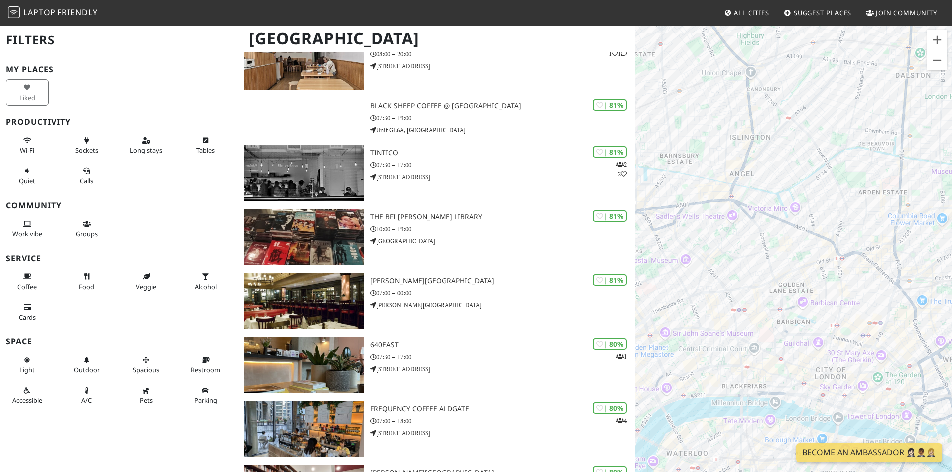
drag, startPoint x: 774, startPoint y: 311, endPoint x: 729, endPoint y: 277, distance: 55.7
click at [729, 277] on div "To navigate, press the arrow keys. The Yoga Space London" at bounding box center [792, 261] width 317 height 472
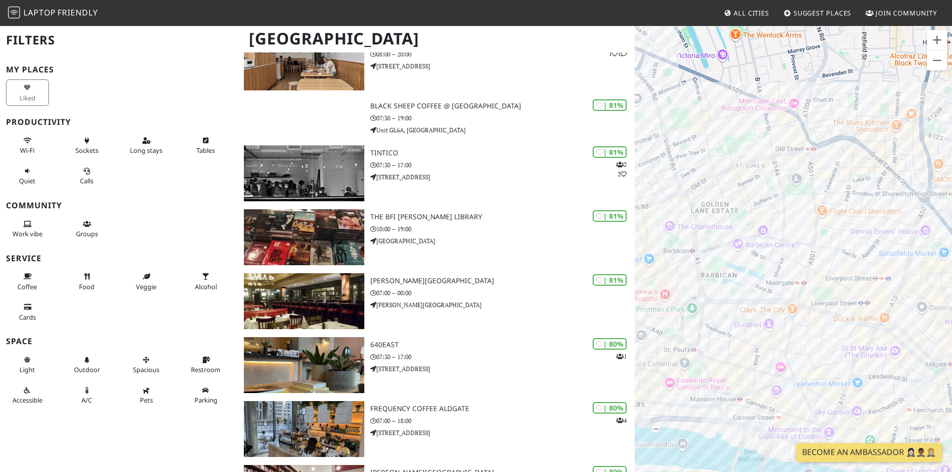
drag, startPoint x: 721, startPoint y: 280, endPoint x: 725, endPoint y: 286, distance: 6.8
click at [725, 285] on div "To navigate, press the arrow keys. The Yoga Space London" at bounding box center [792, 261] width 317 height 472
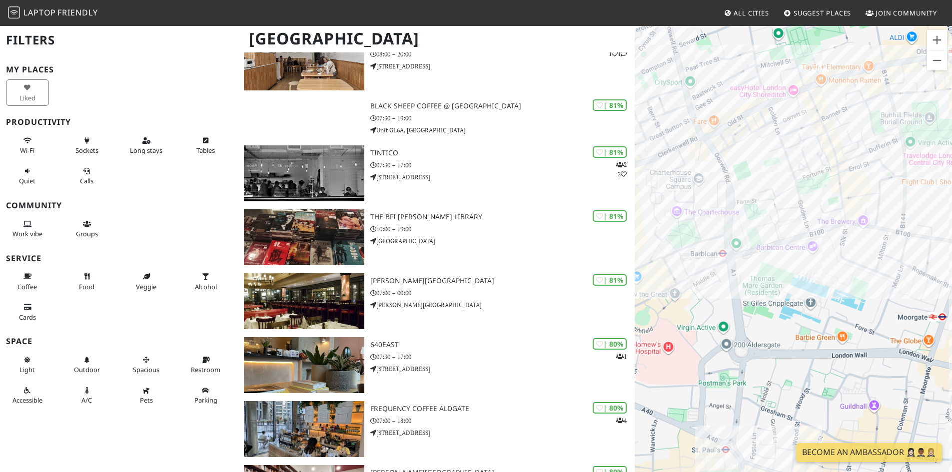
drag, startPoint x: 744, startPoint y: 301, endPoint x: 762, endPoint y: 300, distance: 18.0
click at [753, 302] on div "To navigate, press the arrow keys. The Yoga Space London" at bounding box center [792, 261] width 317 height 472
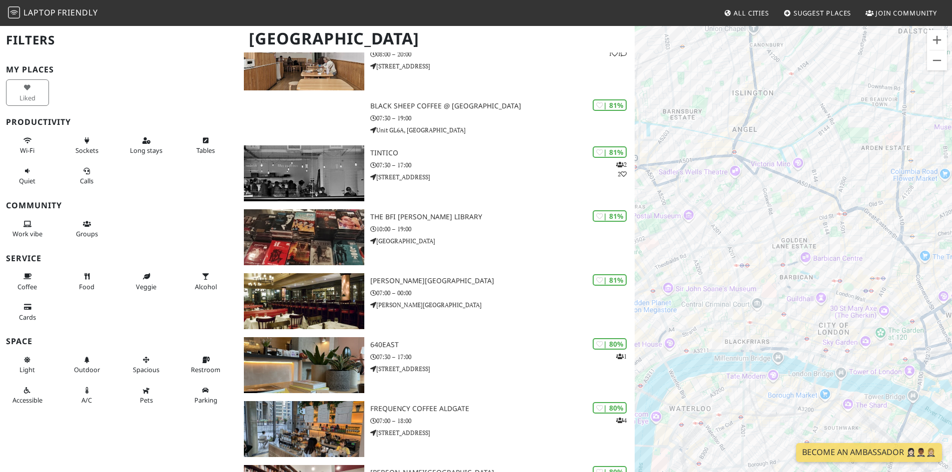
drag, startPoint x: 857, startPoint y: 305, endPoint x: 767, endPoint y: 261, distance: 100.3
click at [767, 261] on div "To navigate, press the arrow keys. The Yoga Space London" at bounding box center [792, 261] width 317 height 472
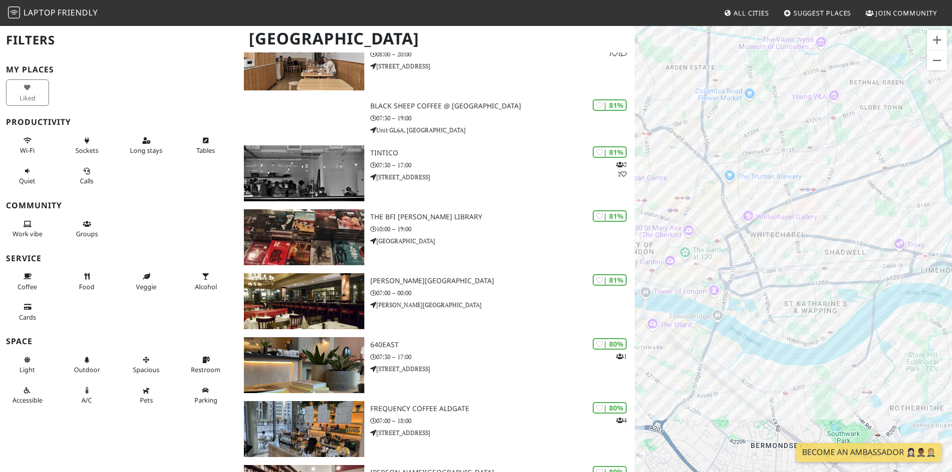
drag, startPoint x: 830, startPoint y: 288, endPoint x: 754, endPoint y: 249, distance: 85.6
click at [754, 249] on div "To navigate, press the arrow keys. The Yoga Space London" at bounding box center [792, 261] width 317 height 472
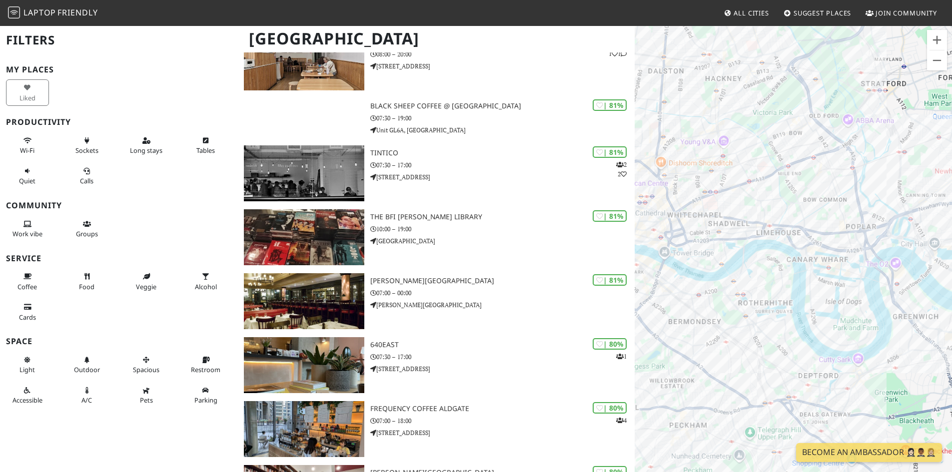
drag, startPoint x: 840, startPoint y: 298, endPoint x: 754, endPoint y: 261, distance: 93.3
click at [737, 251] on div "To navigate, press the arrow keys. The Yoga Space London" at bounding box center [792, 261] width 317 height 472
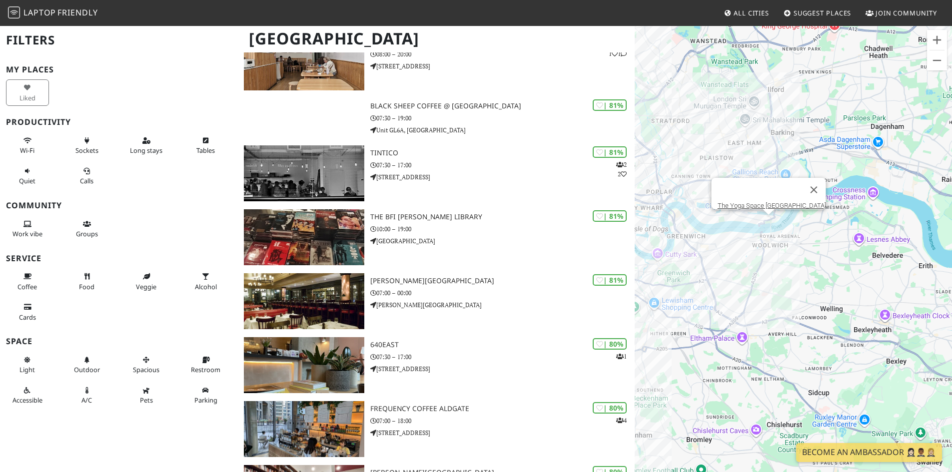
drag, startPoint x: 769, startPoint y: 266, endPoint x: 745, endPoint y: 259, distance: 24.5
click at [745, 259] on div "To navigate, press the arrow keys. The Yoga Space London" at bounding box center [792, 261] width 317 height 472
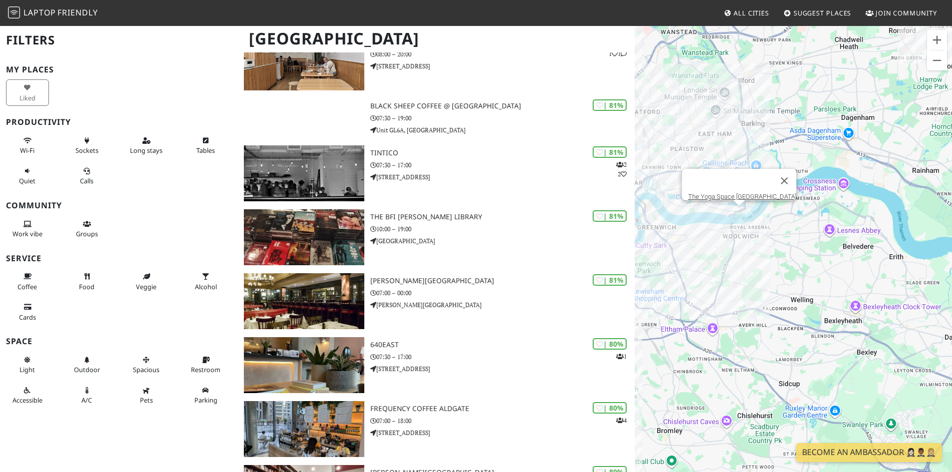
drag, startPoint x: 808, startPoint y: 258, endPoint x: 805, endPoint y: 281, distance: 23.2
click at [805, 281] on div "To navigate, press the arrow keys. The Yoga Space London" at bounding box center [792, 261] width 317 height 472
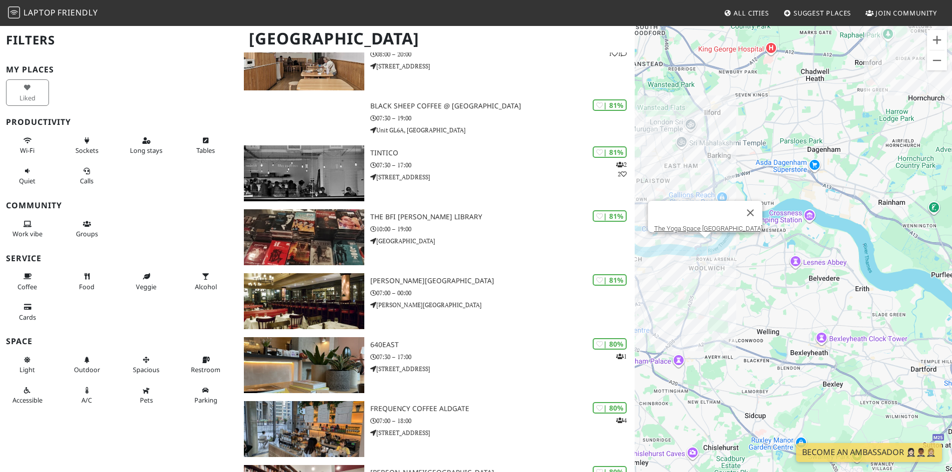
drag, startPoint x: 801, startPoint y: 277, endPoint x: 770, endPoint y: 264, distance: 33.6
click at [770, 264] on div "To navigate, press the arrow keys. The Yoga Space London" at bounding box center [792, 261] width 317 height 472
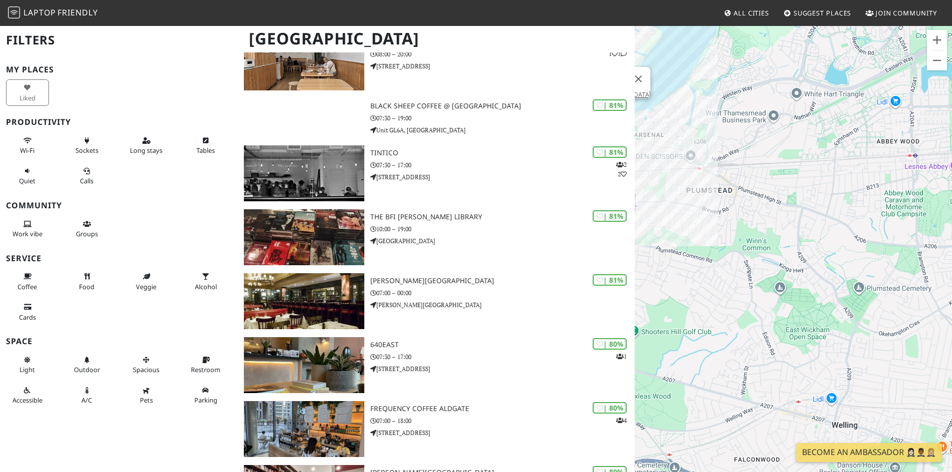
drag, startPoint x: 793, startPoint y: 302, endPoint x: 828, endPoint y: 365, distance: 71.6
click at [826, 365] on div "To navigate, press the arrow keys. The Yoga Space London" at bounding box center [792, 261] width 317 height 472
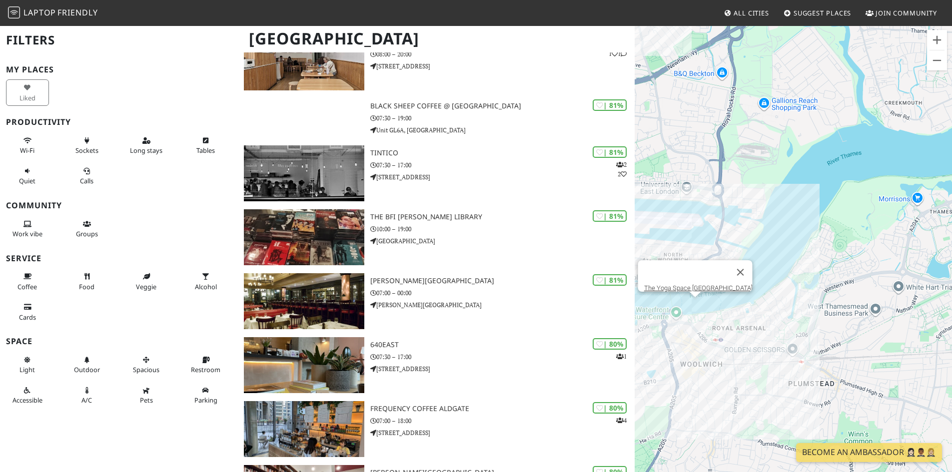
drag, startPoint x: 772, startPoint y: 324, endPoint x: 782, endPoint y: 325, distance: 9.6
click at [779, 325] on div "To navigate, press the arrow keys. The Yoga Space London" at bounding box center [792, 261] width 317 height 472
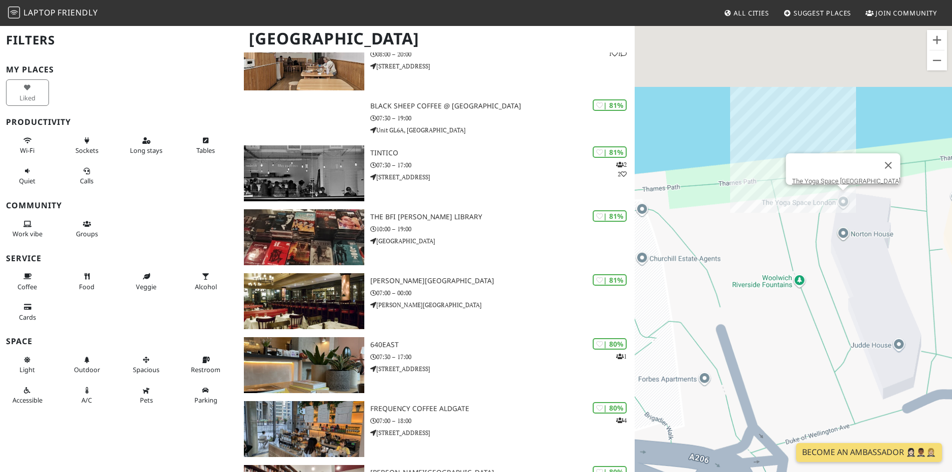
drag, startPoint x: 793, startPoint y: 346, endPoint x: 747, endPoint y: 397, distance: 68.6
click at [749, 399] on div "To navigate, press the arrow keys. The Yoga Space London" at bounding box center [792, 261] width 317 height 472
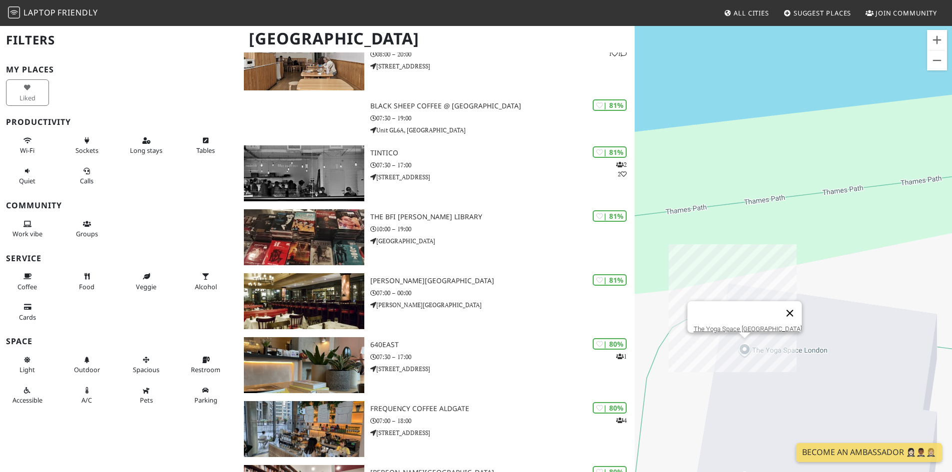
click at [777, 303] on button "Close" at bounding box center [789, 313] width 24 height 24
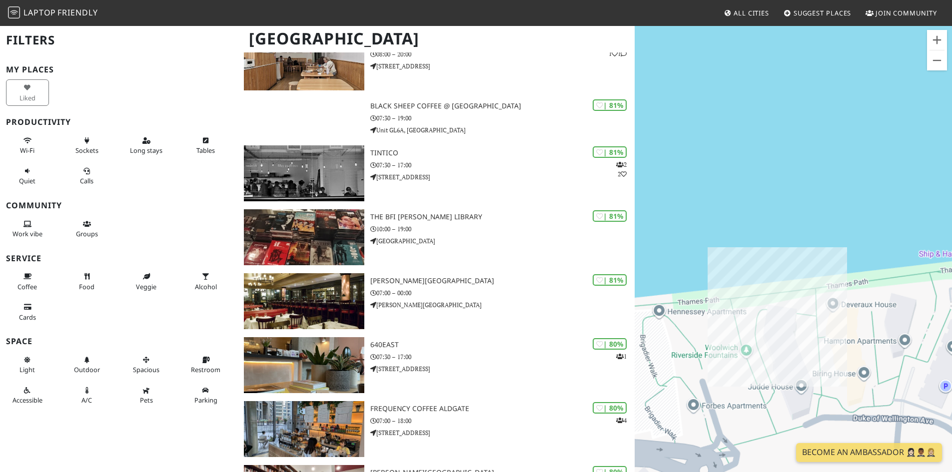
drag, startPoint x: 905, startPoint y: 327, endPoint x: 832, endPoint y: 322, distance: 73.1
click at [832, 322] on div "To navigate, press the arrow keys." at bounding box center [792, 261] width 317 height 472
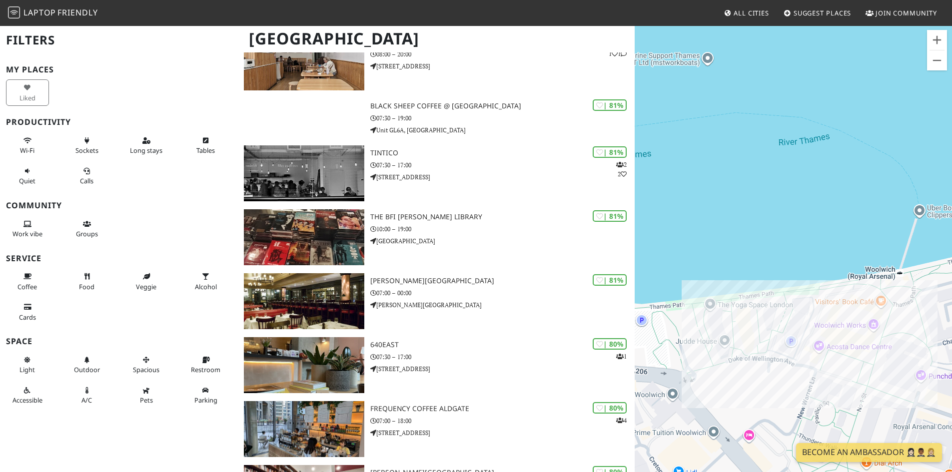
drag, startPoint x: 881, startPoint y: 359, endPoint x: 787, endPoint y: 323, distance: 100.8
click at [787, 323] on div "To navigate, press the arrow keys." at bounding box center [792, 261] width 317 height 472
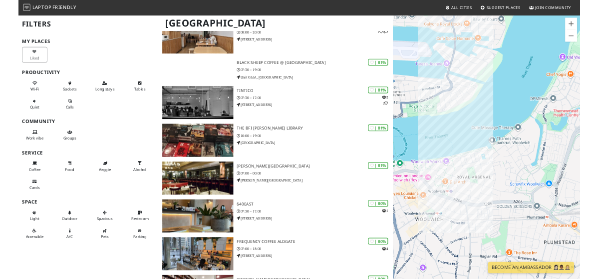
scroll to position [3305, 0]
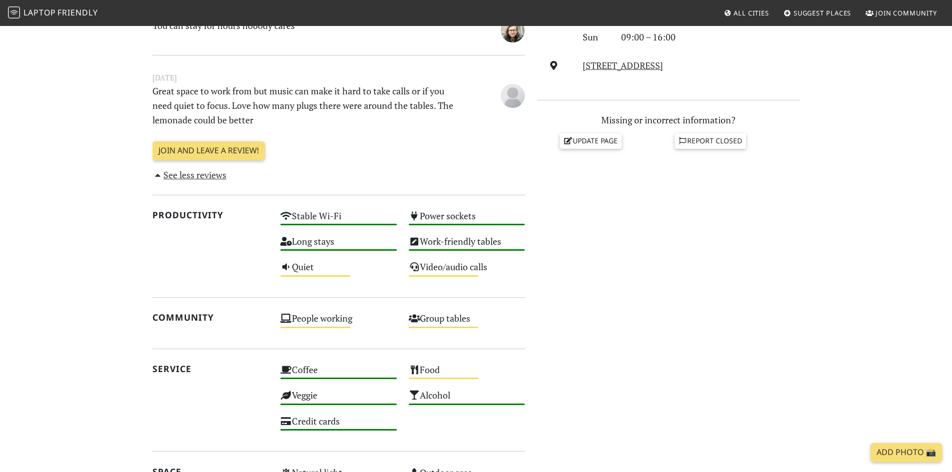
scroll to position [300, 0]
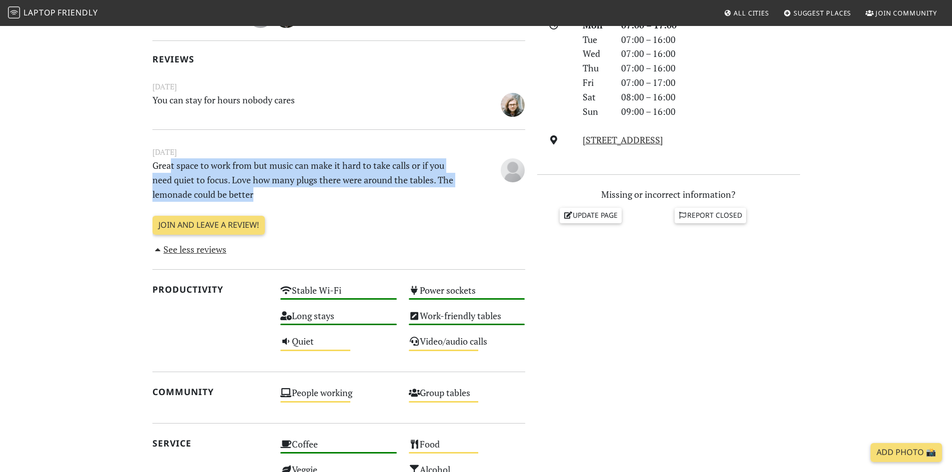
drag, startPoint x: 304, startPoint y: 194, endPoint x: 250, endPoint y: 177, distance: 55.9
click at [229, 174] on p "Great space to work from but music can make it hard to take calls or if you nee…" at bounding box center [306, 179] width 321 height 43
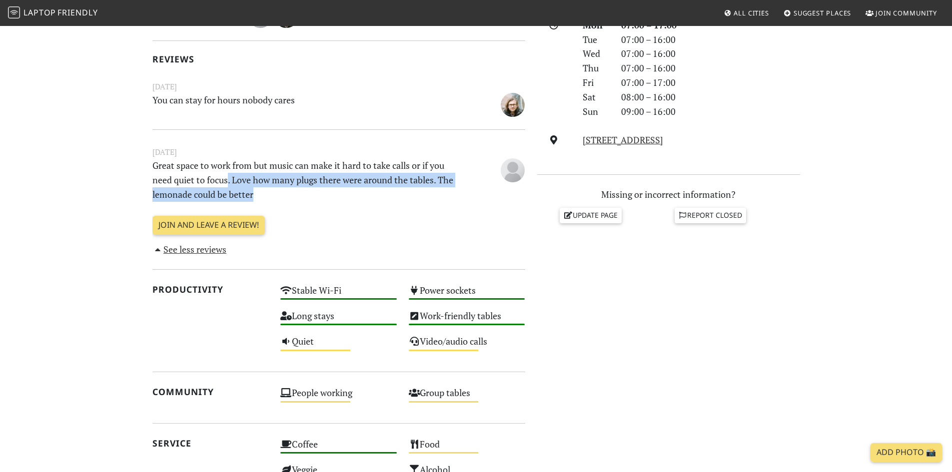
click at [250, 177] on p "Great space to work from but music can make it hard to take calls or if you nee…" at bounding box center [306, 179] width 321 height 43
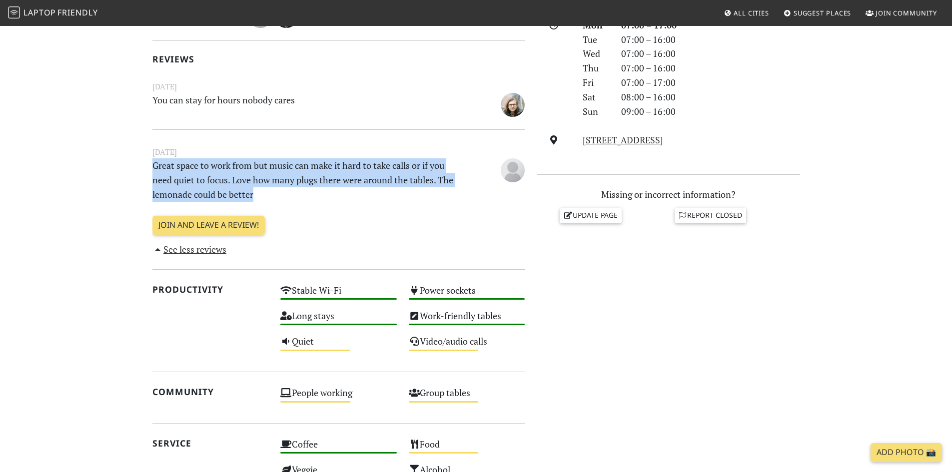
drag, startPoint x: 275, startPoint y: 193, endPoint x: 136, endPoint y: 162, distance: 142.4
click at [136, 162] on section "[DATE] Visits: 2 Vibes: 0 📸 Been here Reviews [DATE] You can stay for hours nob…" at bounding box center [476, 313] width 952 height 761
click at [246, 191] on p "Great space to work from but music can make it hard to take calls or if you nee…" at bounding box center [306, 179] width 321 height 43
drag, startPoint x: 264, startPoint y: 193, endPoint x: 155, endPoint y: 170, distance: 110.7
click at [156, 170] on p "Great space to work from but music can make it hard to take calls or if you nee…" at bounding box center [306, 179] width 321 height 43
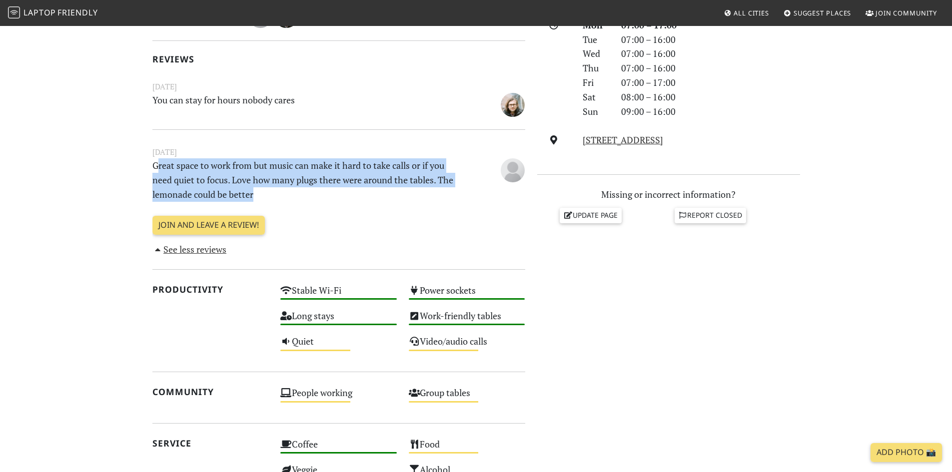
click at [185, 184] on p "Great space to work from but music can make it hard to take calls or if you nee…" at bounding box center [306, 179] width 321 height 43
drag, startPoint x: 277, startPoint y: 199, endPoint x: 153, endPoint y: 167, distance: 128.4
click at [137, 163] on section "[DATE] Visits: 2 Vibes: 0 📸 Been here Reviews [DATE] You can stay for hours nob…" at bounding box center [476, 313] width 952 height 761
click at [228, 187] on p "Great space to work from but music can make it hard to take calls or if you nee…" at bounding box center [306, 179] width 321 height 43
drag, startPoint x: 280, startPoint y: 194, endPoint x: 223, endPoint y: 192, distance: 56.5
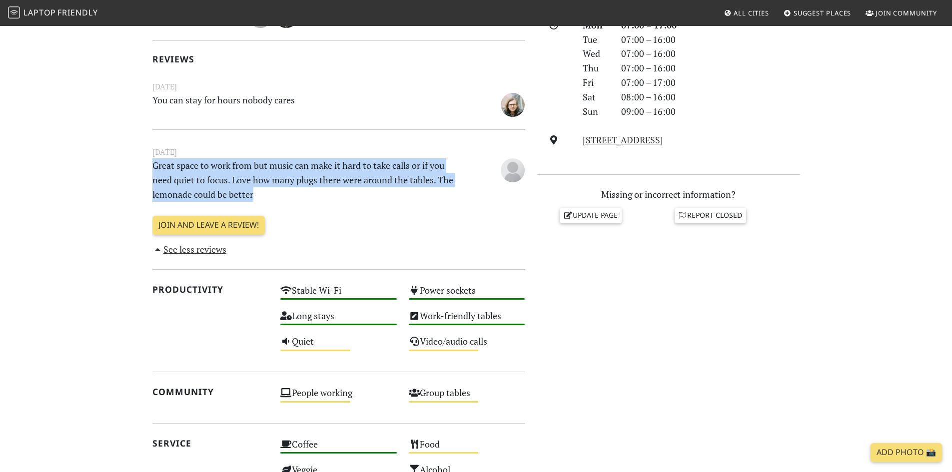
click at [138, 163] on section "[DATE] Visits: 2 Vibes: 0 📸 Been here Reviews [DATE] You can stay for hours nob…" at bounding box center [476, 313] width 952 height 761
click at [223, 192] on p "Great space to work from but music can make it hard to take calls or if you nee…" at bounding box center [306, 179] width 321 height 43
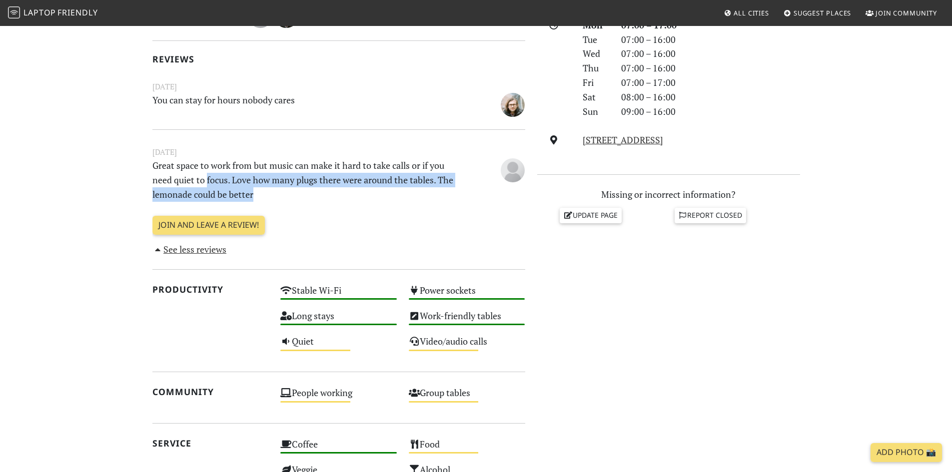
drag, startPoint x: 260, startPoint y: 195, endPoint x: 181, endPoint y: 179, distance: 81.0
click at [181, 179] on p "Great space to work from but music can make it hard to take calls or if you nee…" at bounding box center [306, 179] width 321 height 43
drag, startPoint x: 263, startPoint y: 195, endPoint x: 269, endPoint y: 189, distance: 8.1
click at [263, 195] on p "Great space to work from but music can make it hard to take calls or if you nee…" at bounding box center [306, 179] width 321 height 43
click at [226, 182] on p "Great space to work from but music can make it hard to take calls or if you nee…" at bounding box center [306, 179] width 321 height 43
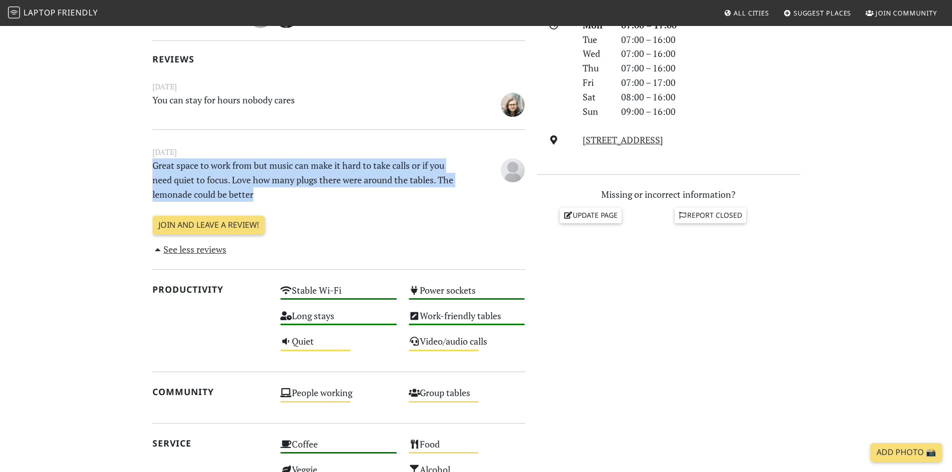
drag, startPoint x: 273, startPoint y: 194, endPoint x: 116, endPoint y: 169, distance: 158.3
click at [107, 169] on section "[DATE] Visits: 2 Vibes: 0 📸 Been here Reviews [DATE] You can stay for hours nob…" at bounding box center [476, 313] width 952 height 761
click at [180, 171] on p "Great space to work from but music can make it hard to take calls or if you nee…" at bounding box center [306, 179] width 321 height 43
drag, startPoint x: 272, startPoint y: 198, endPoint x: 242, endPoint y: 180, distance: 35.6
click at [137, 160] on section "[DATE] Visits: 2 Vibes: 0 📸 Been here Reviews [DATE] You can stay for hours nob…" at bounding box center [476, 313] width 952 height 761
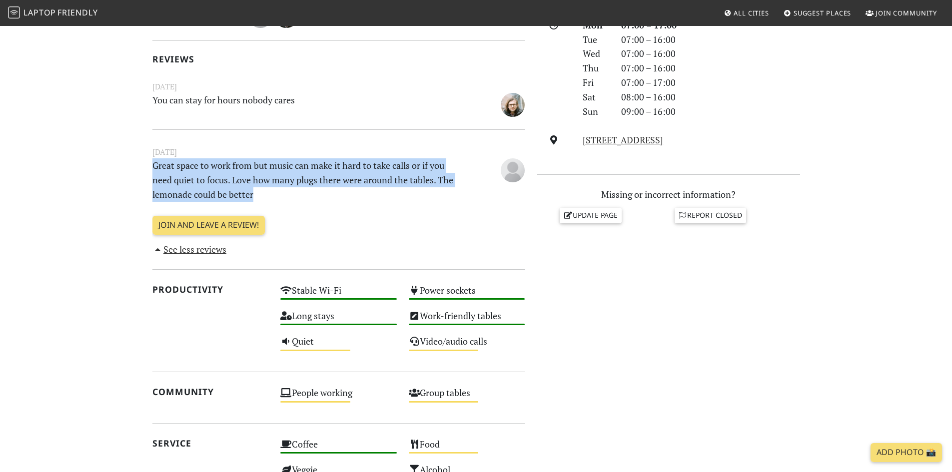
click at [266, 186] on p "Great space to work from but music can make it hard to take calls or if you nee…" at bounding box center [306, 179] width 321 height 43
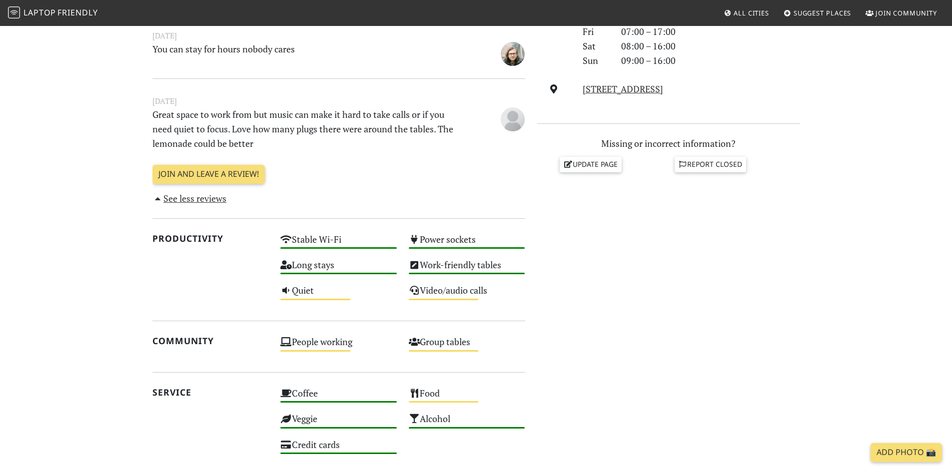
scroll to position [450, 0]
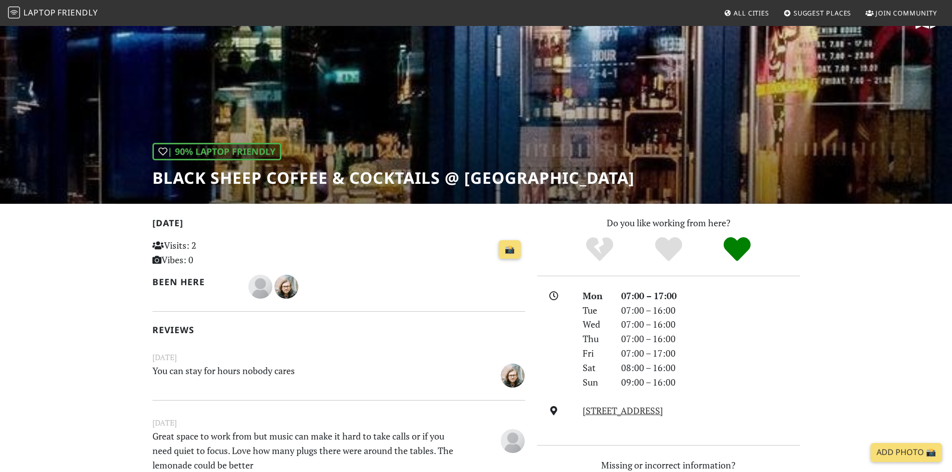
scroll to position [0, 0]
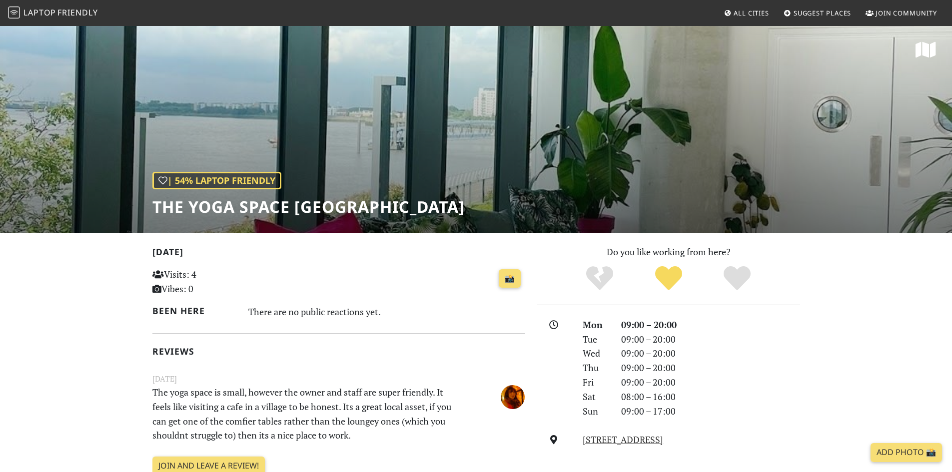
click at [481, 325] on div "[DATE] Visits: 4 Vibes: 0 📸 Been here There are no public reactions yet. Review…" at bounding box center [338, 371] width 373 height 253
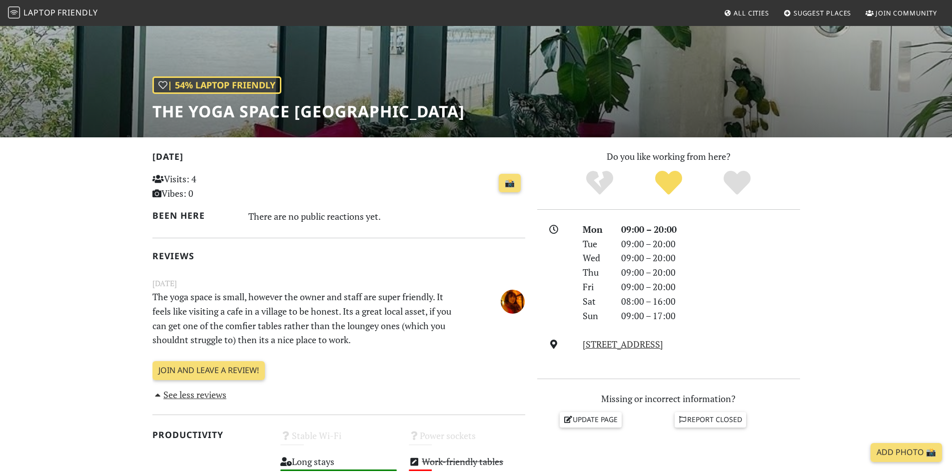
scroll to position [100, 0]
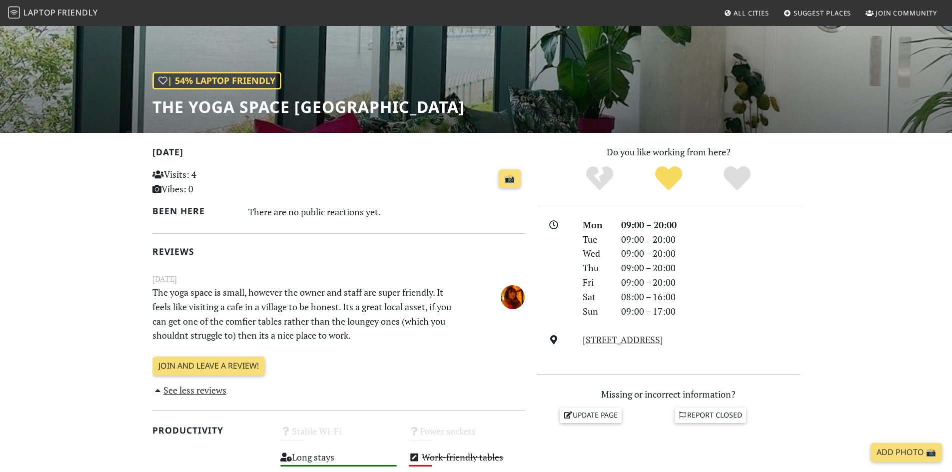
drag, startPoint x: 382, startPoint y: 340, endPoint x: 194, endPoint y: 281, distance: 197.0
click at [193, 280] on div "[DATE] The yoga space is small, however the owner and staff are super friendly.…" at bounding box center [338, 309] width 385 height 72
click at [280, 309] on p "The yoga space is small, however the owner and staff are super friendly. It fee…" at bounding box center [306, 313] width 321 height 57
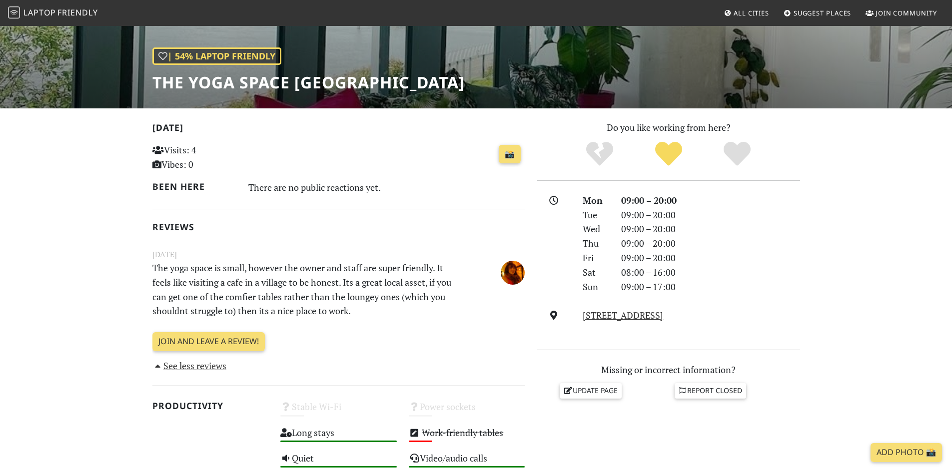
scroll to position [107, 0]
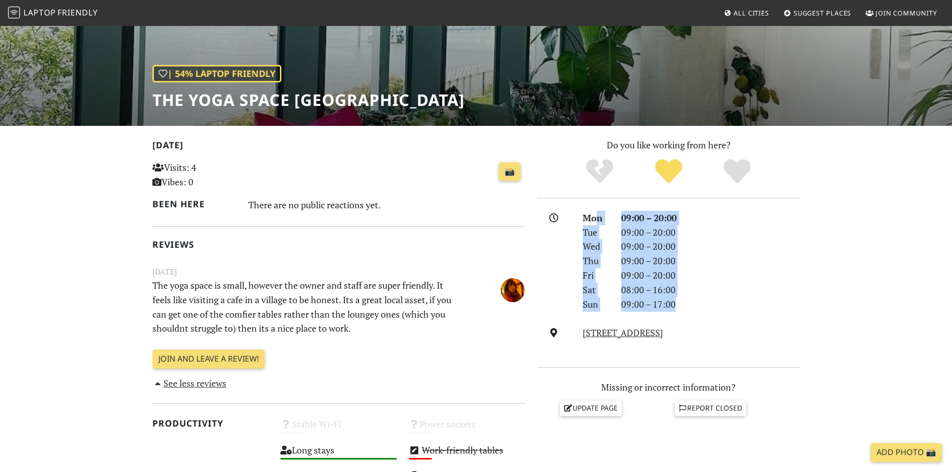
drag, startPoint x: 695, startPoint y: 302, endPoint x: 596, endPoint y: 222, distance: 127.2
click at [596, 222] on div "Mon 09:00 – 20:00 Tue 09:00 – 20:00 Wed 09:00 – 20:00 Thu 09:00 – 20:00 Fri 09:…" at bounding box center [691, 261] width 229 height 101
click at [657, 254] on div "09:00 – 20:00" at bounding box center [710, 261] width 191 height 14
drag, startPoint x: 696, startPoint y: 312, endPoint x: 666, endPoint y: 276, distance: 47.2
click at [617, 236] on div "Mon 09:00 – 20:00 Tue 09:00 – 20:00 Wed 09:00 – 20:00 Thu 09:00 – 20:00 Fri 09:…" at bounding box center [668, 283] width 263 height 144
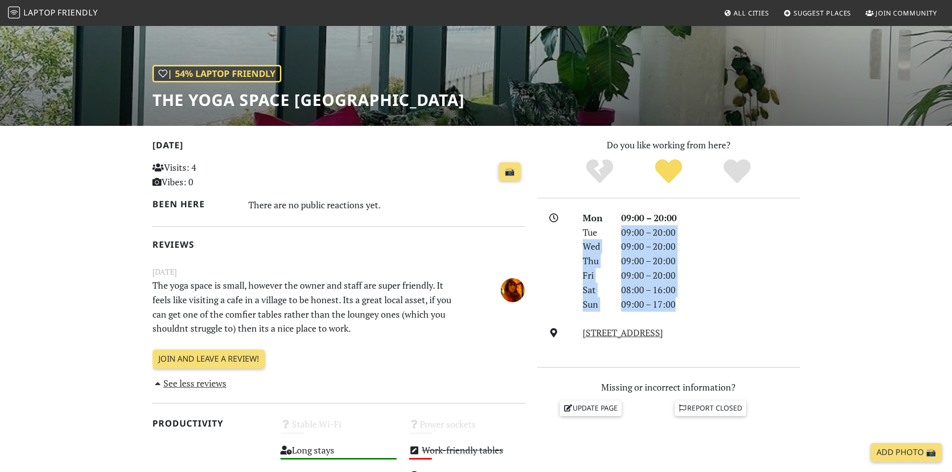
click at [666, 276] on div "09:00 – 20:00" at bounding box center [710, 275] width 191 height 14
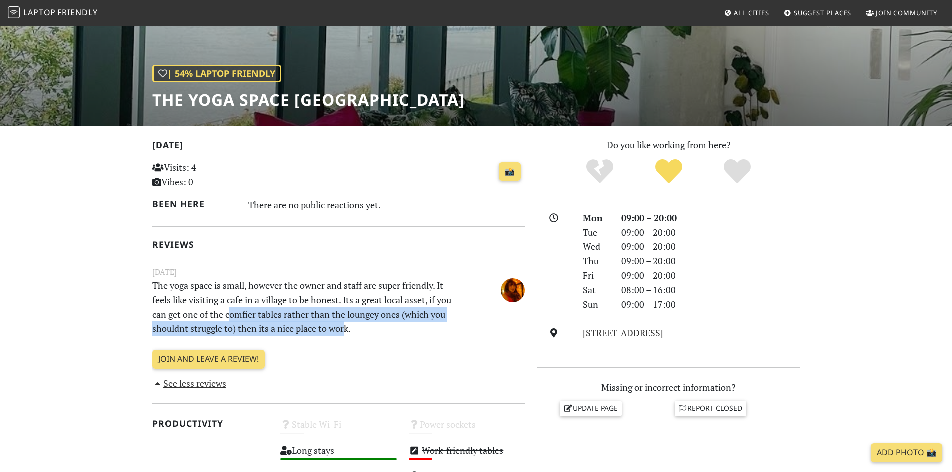
drag, startPoint x: 329, startPoint y: 324, endPoint x: 225, endPoint y: 310, distance: 104.4
click at [225, 310] on p "The yoga space is small, however the owner and staff are super friendly. It fee…" at bounding box center [306, 306] width 321 height 57
click at [306, 325] on p "The yoga space is small, however the owner and staff are super friendly. It fee…" at bounding box center [306, 306] width 321 height 57
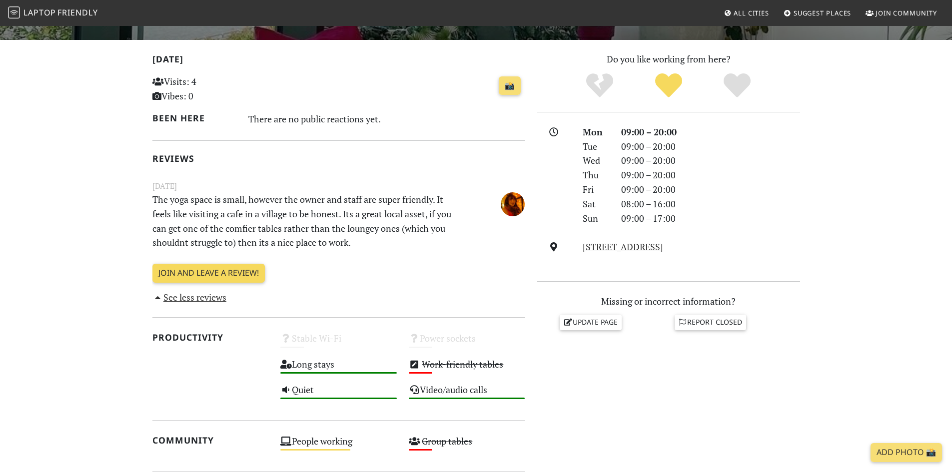
scroll to position [200, 0]
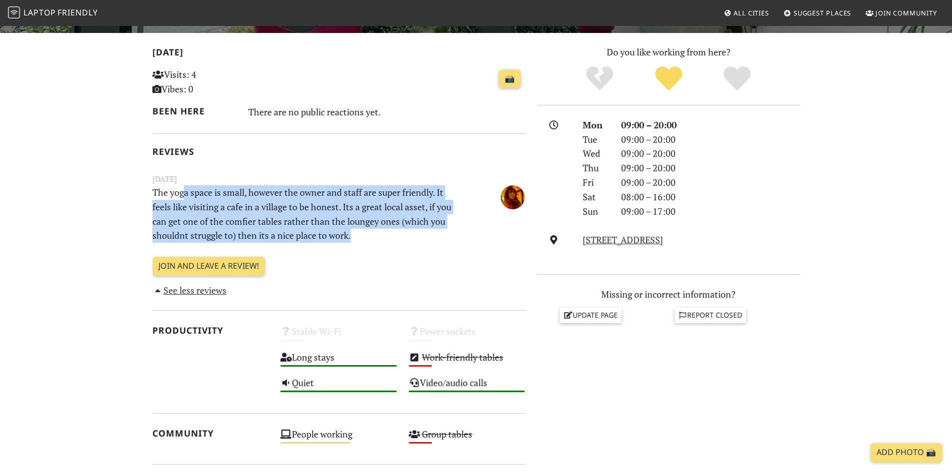
drag, startPoint x: 349, startPoint y: 242, endPoint x: 231, endPoint y: 218, distance: 120.7
click at [184, 197] on p "The yoga space is small, however the owner and staff are super friendly. It fee…" at bounding box center [306, 213] width 321 height 57
click at [278, 224] on p "The yoga space is small, however the owner and staff are super friendly. It fee…" at bounding box center [306, 213] width 321 height 57
drag, startPoint x: 356, startPoint y: 242, endPoint x: 168, endPoint y: 186, distance: 196.6
click at [168, 186] on p "The yoga space is small, however the owner and staff are super friendly. It fee…" at bounding box center [306, 213] width 321 height 57
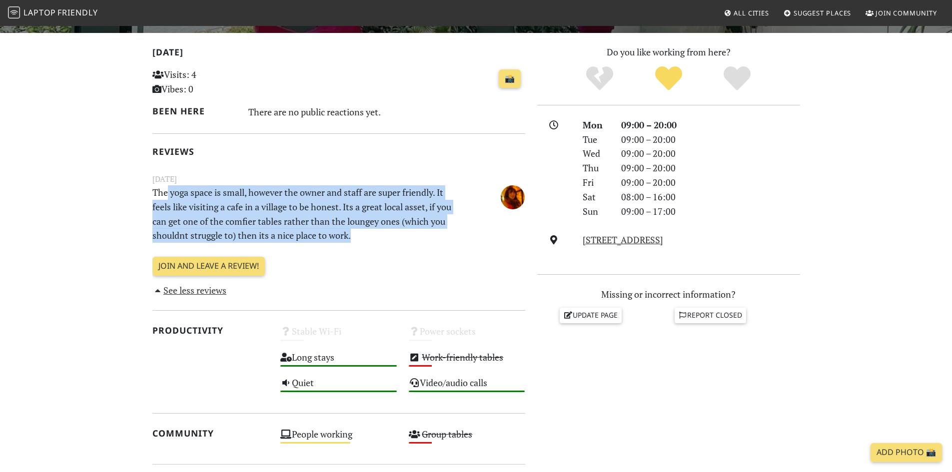
click at [224, 208] on p "The yoga space is small, however the owner and staff are super friendly. It fee…" at bounding box center [306, 213] width 321 height 57
drag, startPoint x: 363, startPoint y: 230, endPoint x: 164, endPoint y: 196, distance: 201.6
click at [144, 192] on section "[DATE] Visits: 4 Vibes: 0 📸 Been here There are no public reactions yet. Review…" at bounding box center [476, 384] width 952 height 702
click at [223, 204] on p "The yoga space is small, however the owner and staff are super friendly. It fee…" at bounding box center [306, 213] width 321 height 57
drag, startPoint x: 387, startPoint y: 233, endPoint x: 227, endPoint y: 212, distance: 161.3
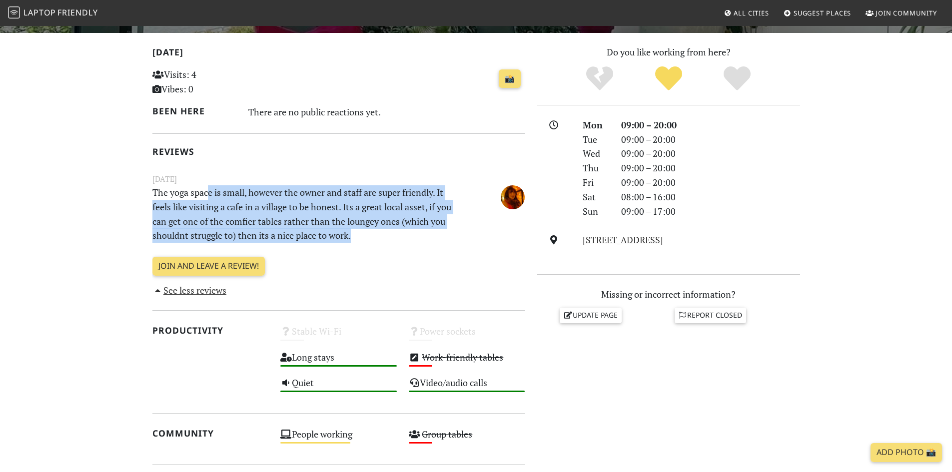
click at [215, 207] on p "The yoga space is small, however the owner and staff are super friendly. It fee…" at bounding box center [306, 213] width 321 height 57
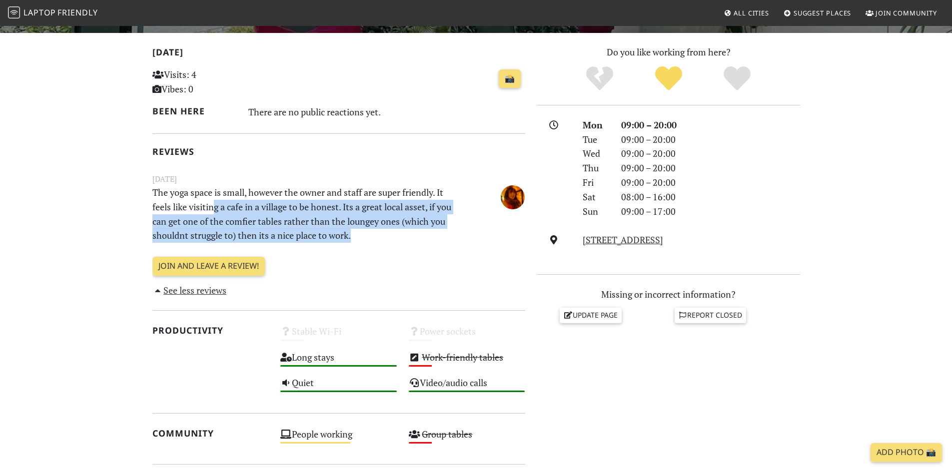
click at [279, 220] on p "The yoga space is small, however the owner and staff are super friendly. It fee…" at bounding box center [306, 213] width 321 height 57
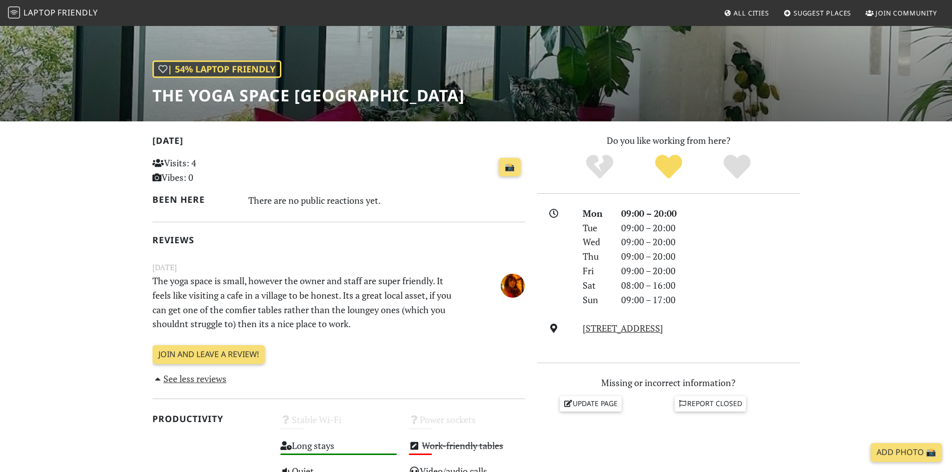
scroll to position [0, 0]
